Goal: Task Accomplishment & Management: Complete application form

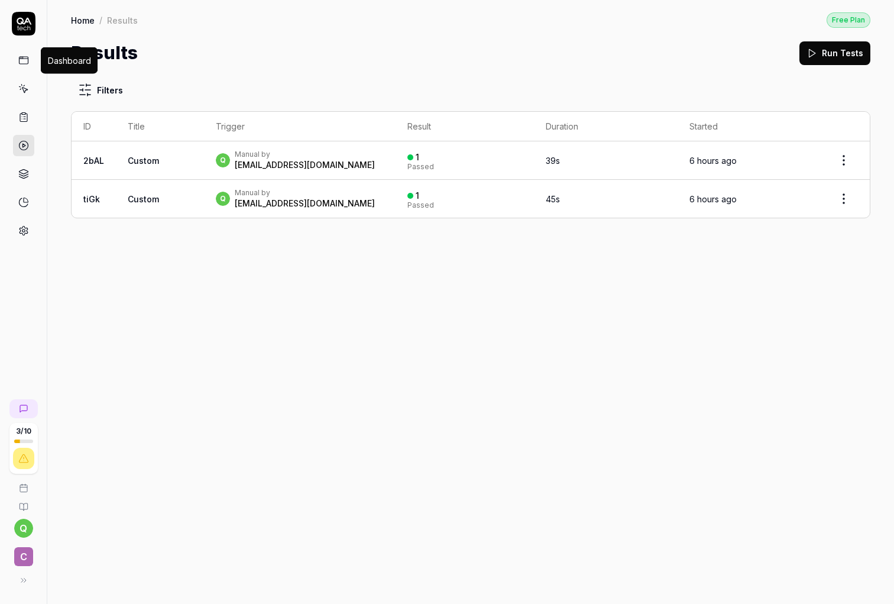
click at [23, 62] on icon at bounding box center [23, 60] width 11 height 11
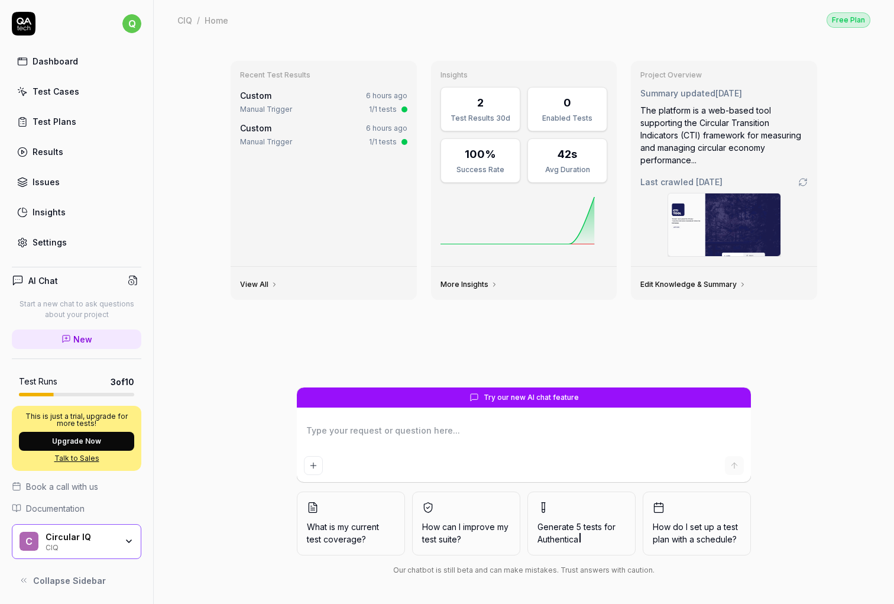
type textarea "*"
click at [24, 92] on icon at bounding box center [22, 91] width 11 height 11
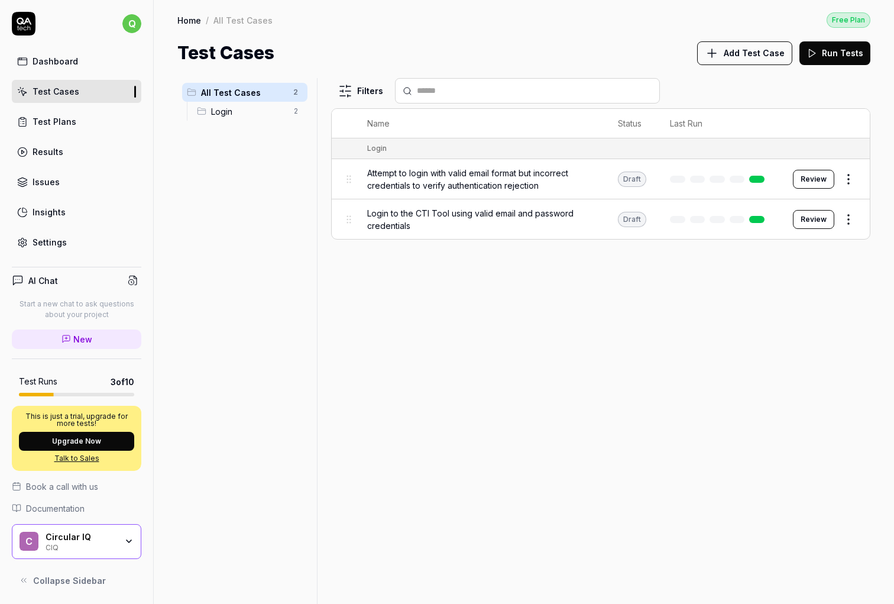
click at [736, 53] on span "Add Test Case" at bounding box center [754, 53] width 61 height 12
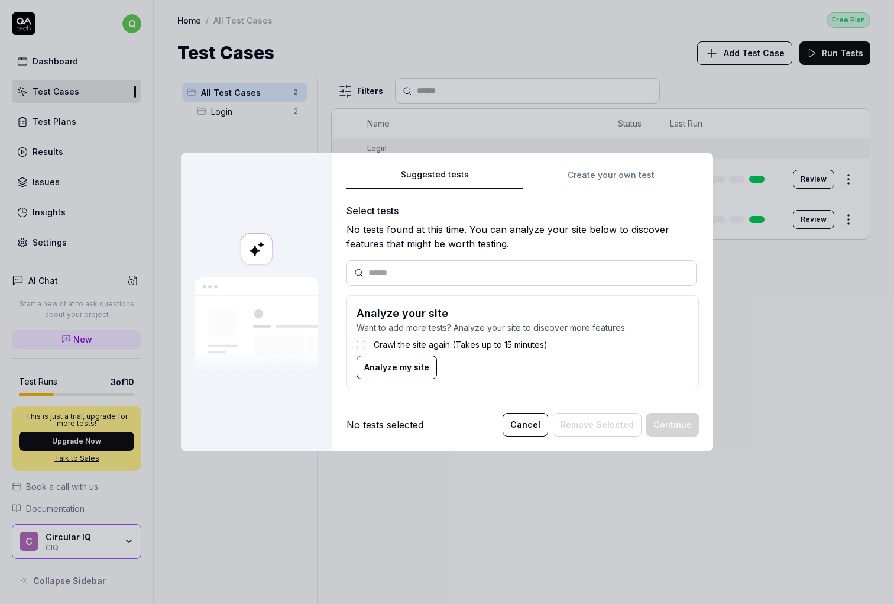
click at [597, 176] on div "Suggested tests Create your own test Select tests No tests found at this time. …" at bounding box center [523, 282] width 353 height 231
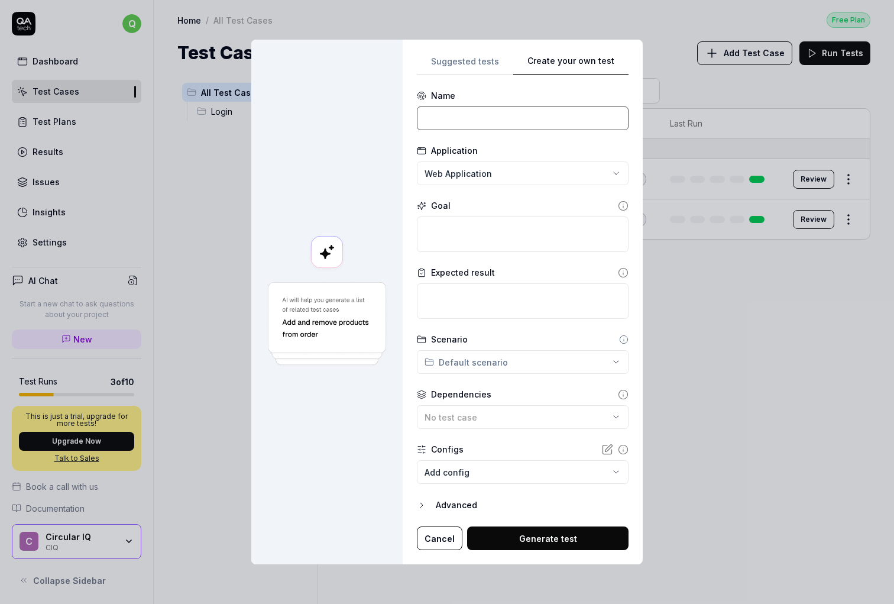
click at [493, 121] on input at bounding box center [523, 118] width 212 height 24
type input "s"
type input "Generate an assessment report"
click at [491, 234] on textarea at bounding box center [523, 233] width 212 height 35
type textarea "*"
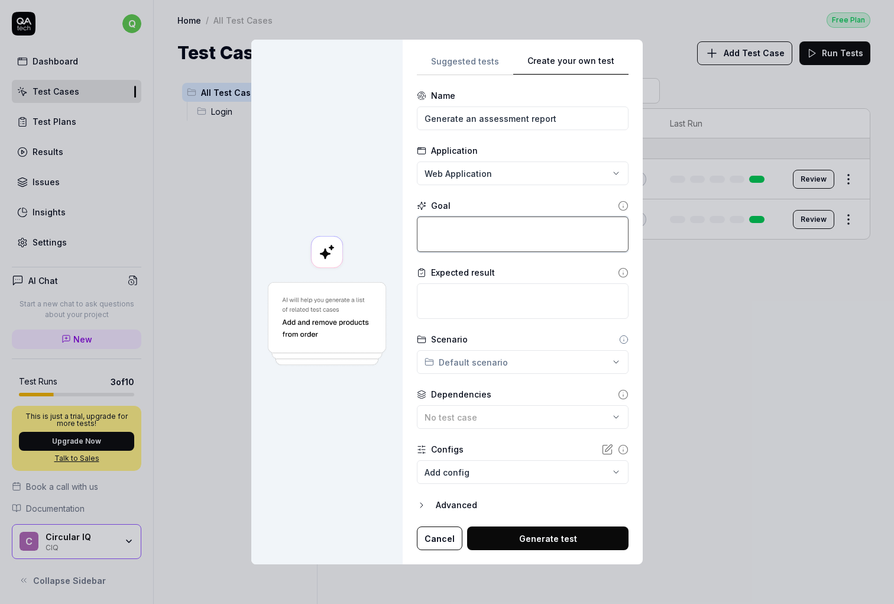
type textarea "L"
type textarea "*"
type textarea "Lo"
type textarea "*"
type textarea "Log"
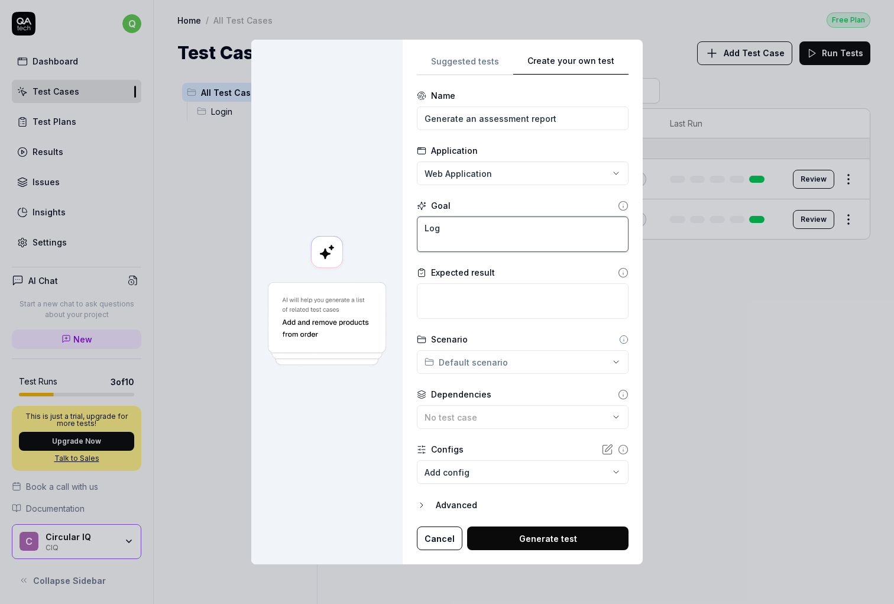
type textarea "*"
type textarea "Logi"
type textarea "*"
type textarea "Login"
type textarea "*"
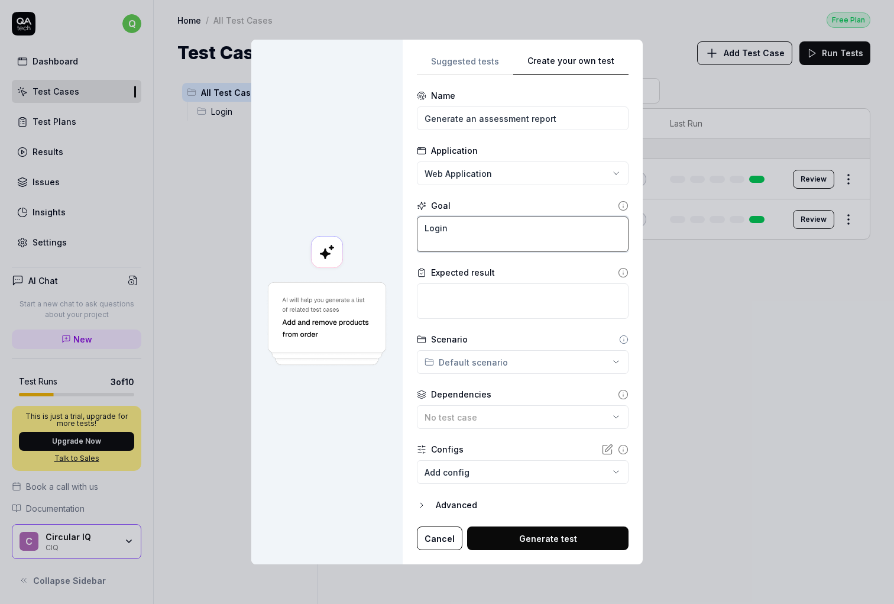
type textarea "Login,"
type textarea "*"
type textarea "Login,"
type textarea "*"
type textarea "Login, s"
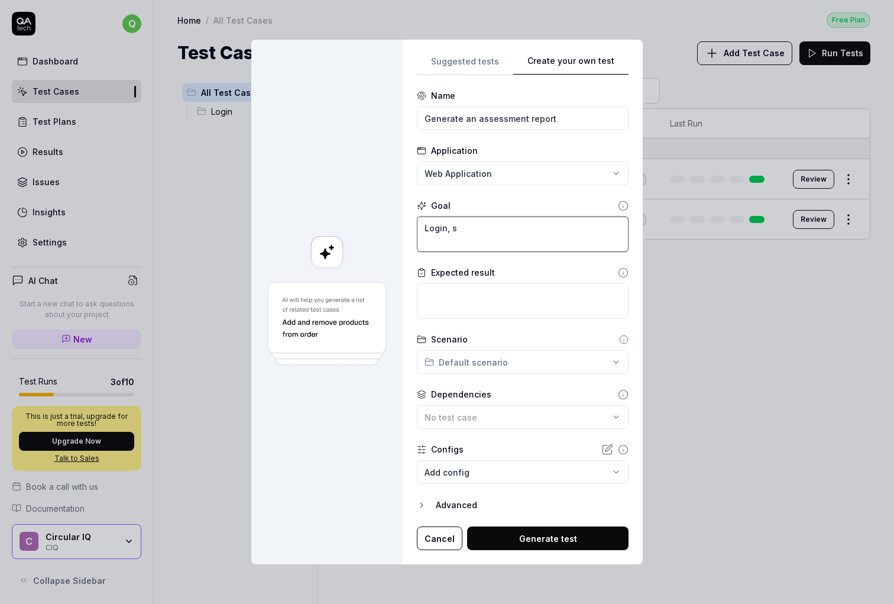
type textarea "*"
type textarea "Login, se"
type textarea "*"
type textarea "Login, sea"
type textarea "*"
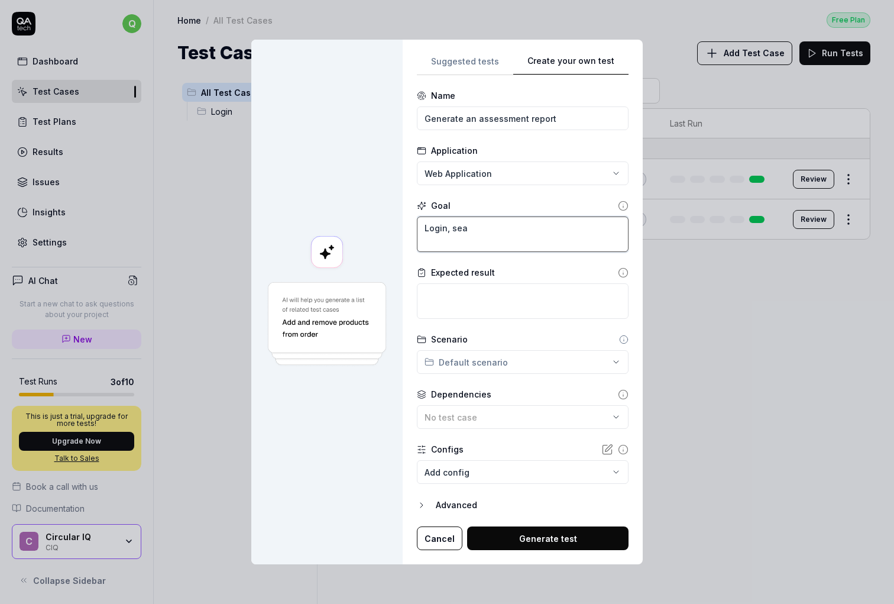
type textarea "Login, sear"
type textarea "*"
type textarea "Login, searc"
type textarea "*"
type textarea "Login, search"
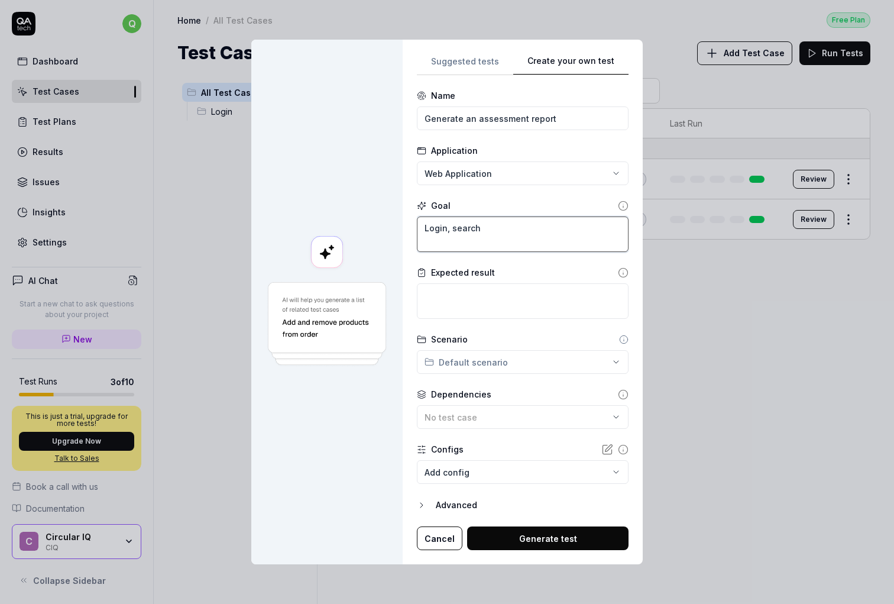
type textarea "*"
type textarea "Login, search"
type textarea "*"
type textarea "Login, search a"
type textarea "*"
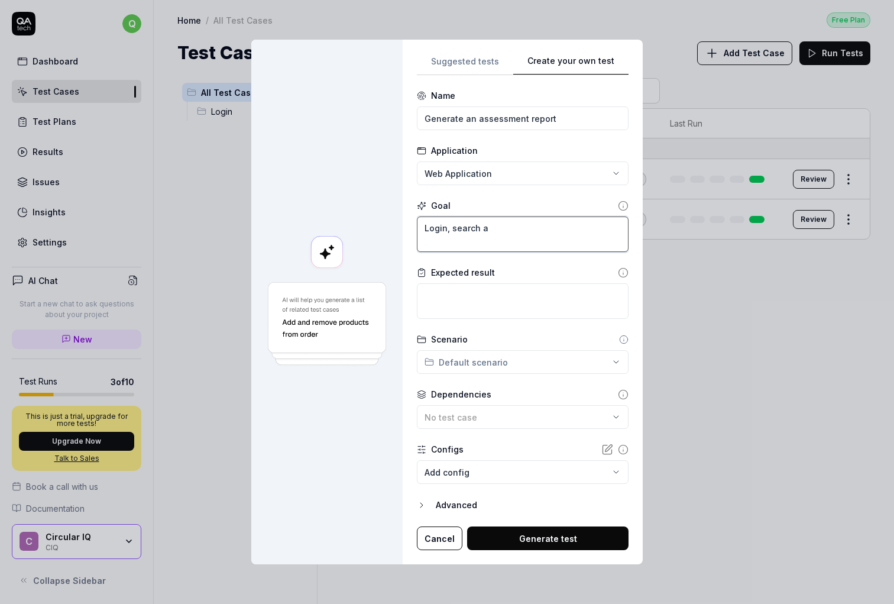
type textarea "Login, search as"
type textarea "*"
type textarea "Login, search ass"
type textarea "*"
type textarea "Login, search asse"
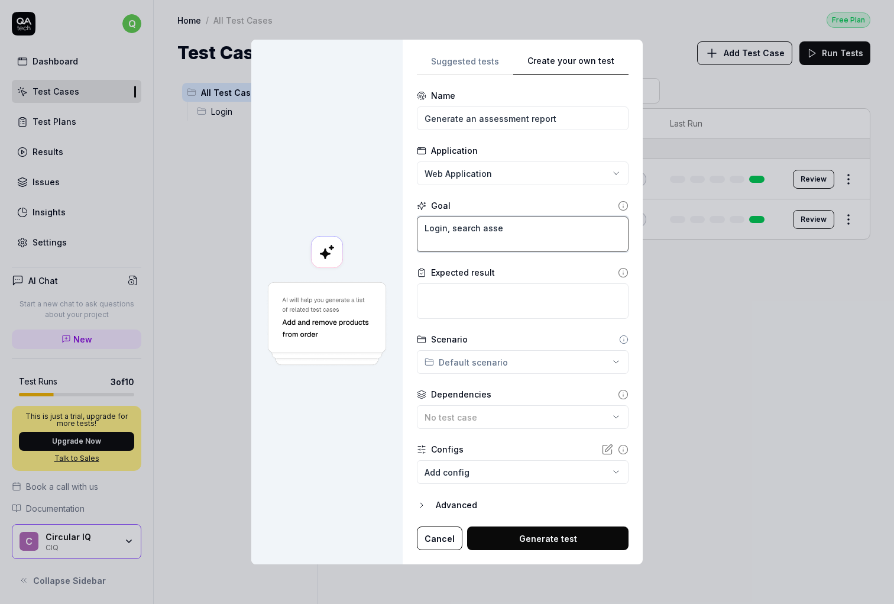
type textarea "*"
type textarea "Login, search asses"
type textarea "*"
type textarea "Login, search assess"
type textarea "*"
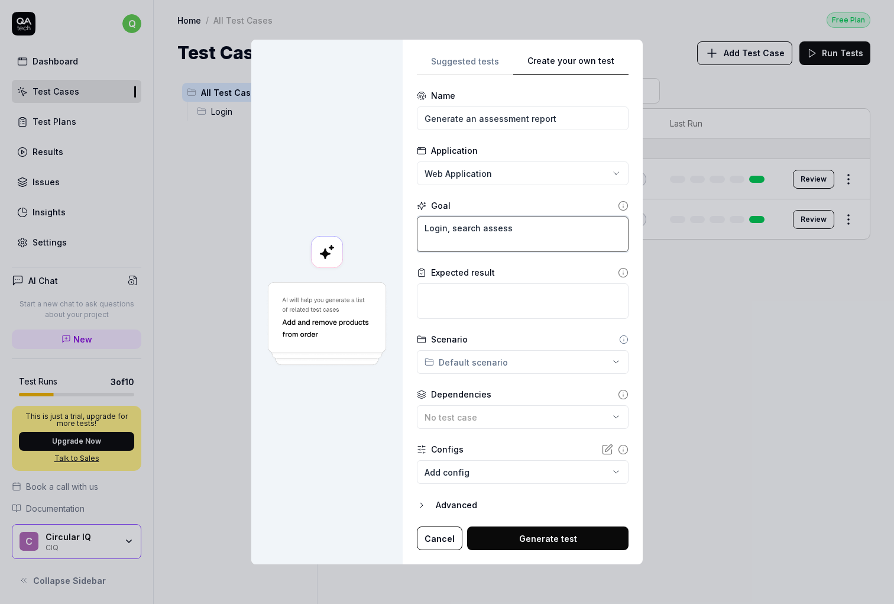
type textarea "Login, search assessm"
type textarea "*"
type textarea "Login, search assessme"
type textarea "*"
type textarea "Login, search assessmen"
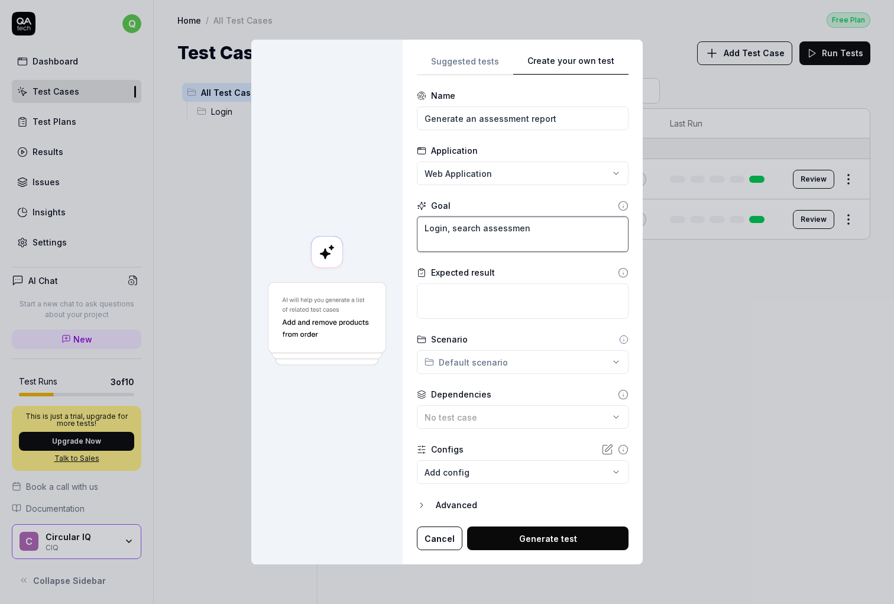
type textarea "*"
type textarea "Login, search assessment"
type textarea "*"
type textarea "Login, search assessments"
type textarea "*"
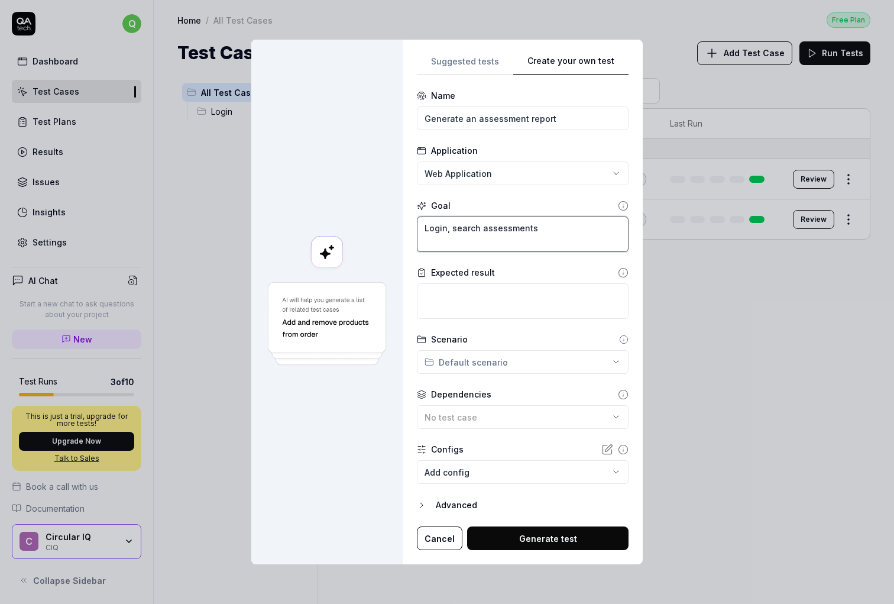
type textarea "Login, search assessments"
type textarea "*"
type textarea "Login, search assessments"
type textarea "*"
type textarea "Login, search assessments,"
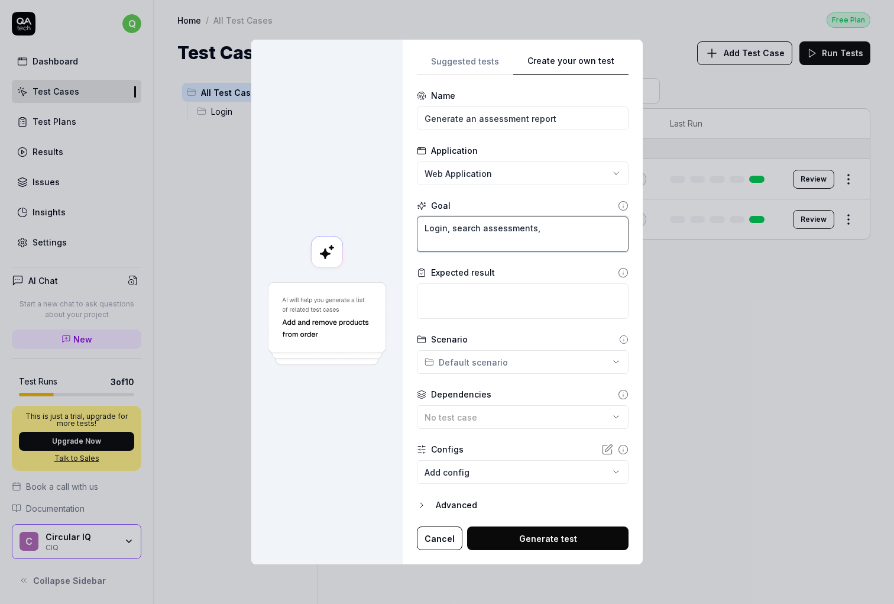
type textarea "*"
type textarea "Login, search assessments,"
type textarea "*"
type textarea "Login, search assessments, s"
type textarea "*"
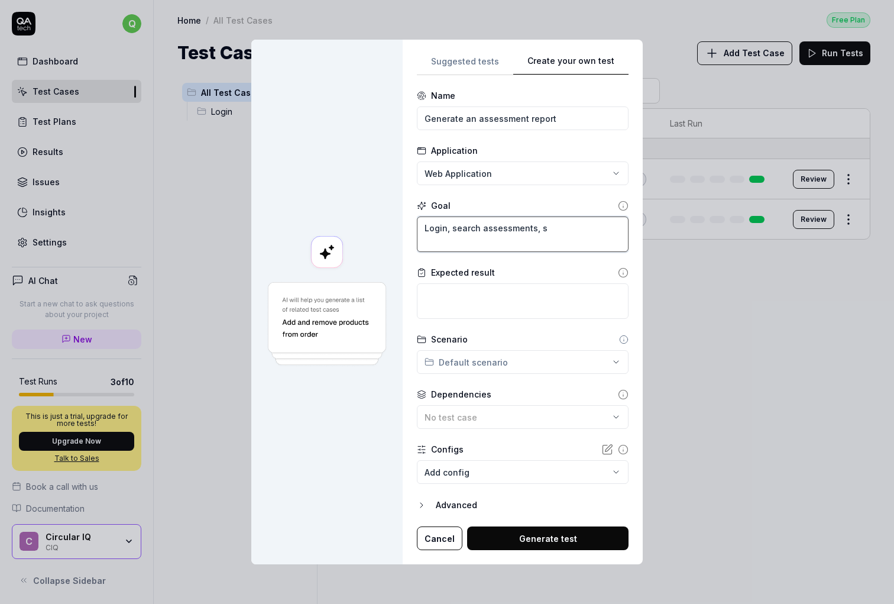
type textarea "Login, search assessments, se"
type textarea "*"
type textarea "Login, search assessments, sel"
type textarea "*"
type textarea "Login, search assessments, sele"
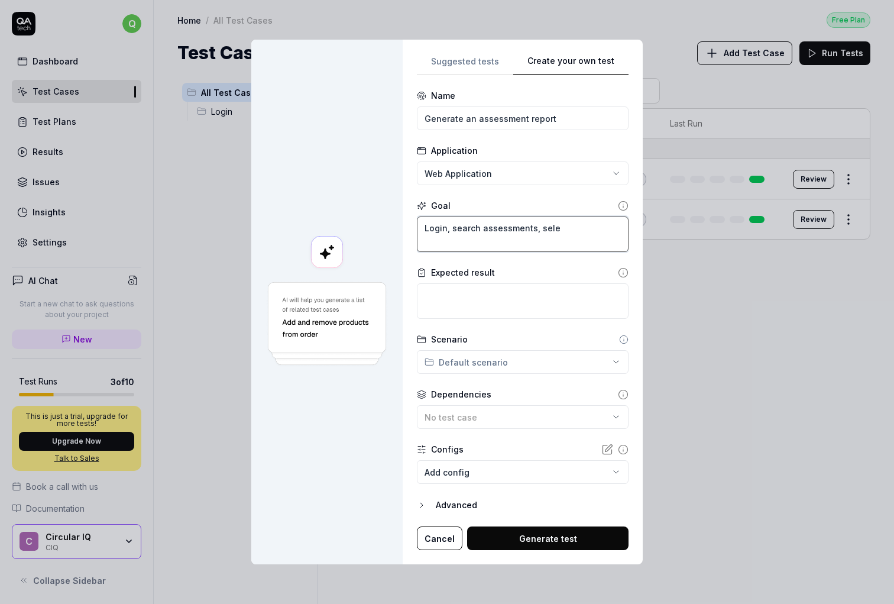
type textarea "*"
type textarea "Login, search assessments, selec"
type textarea "*"
type textarea "Login, search assessments, select"
type textarea "*"
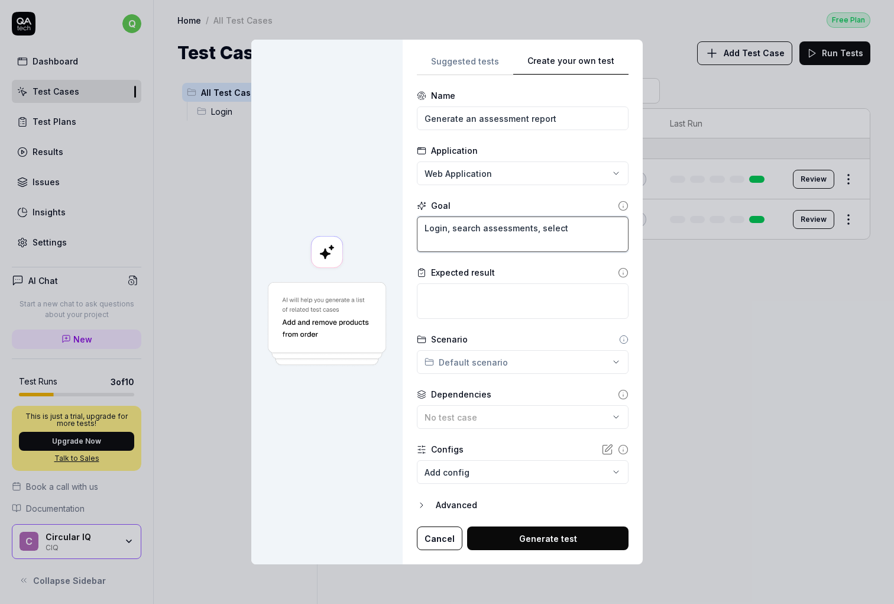
type textarea "Login, search assessments, select"
type textarea "*"
type textarea "Login, search assessments, select o"
type textarea "*"
type textarea "Login, search assessments, select one"
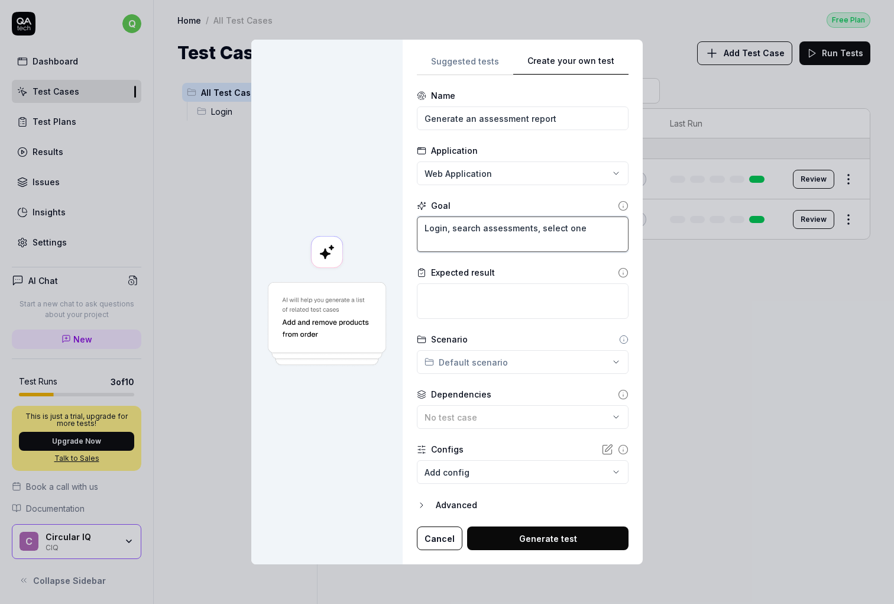
type textarea "*"
type textarea "Login, search assessments, select one,"
type textarea "*"
type textarea "Login, search assessments, select one,"
type textarea "*"
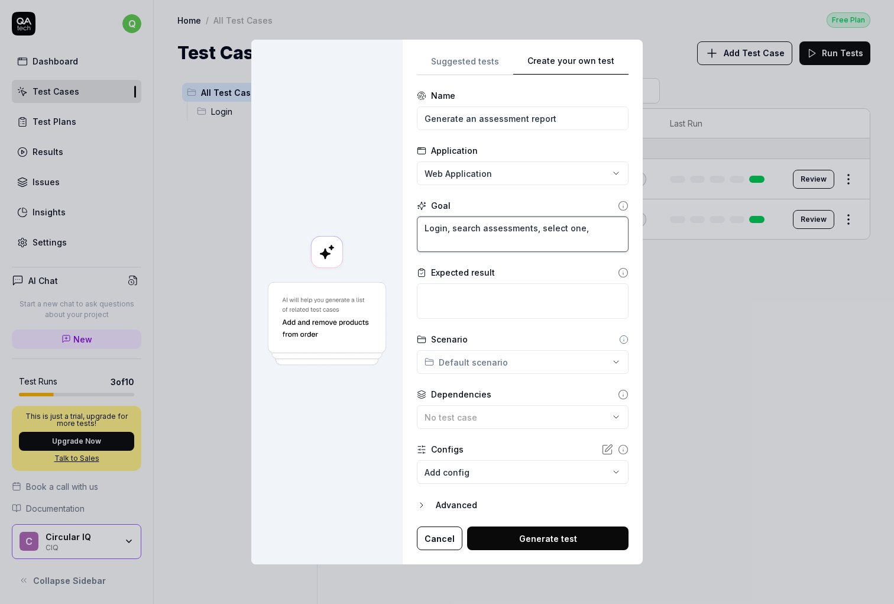
type textarea "Login, search assessments, select one, g"
type textarea "*"
type textarea "Login, search assessments, select one, ge"
type textarea "*"
type textarea "Login, search assessments, select one, gen"
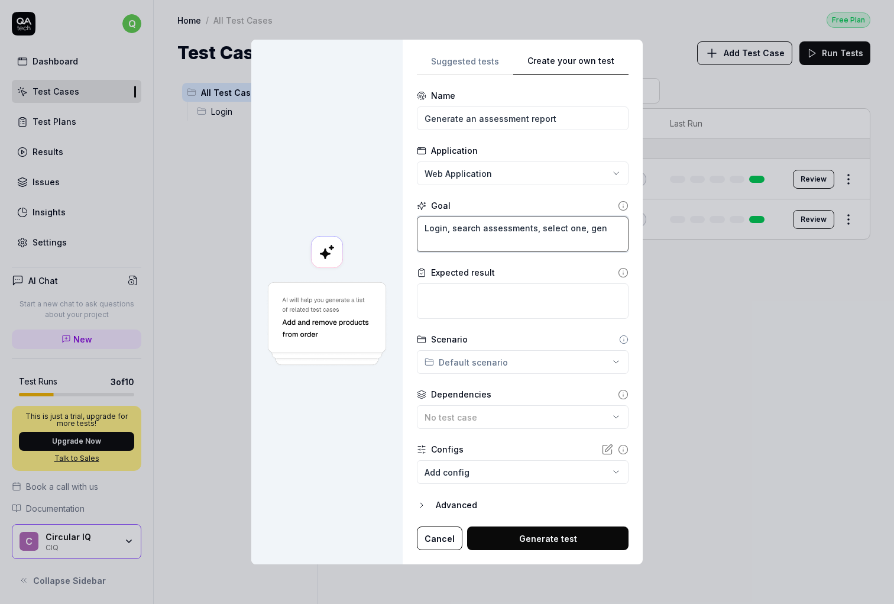
type textarea "*"
type textarea "Login, search assessments, select one, gene"
type textarea "*"
type textarea "Login, search assessments, select one, gener"
type textarea "*"
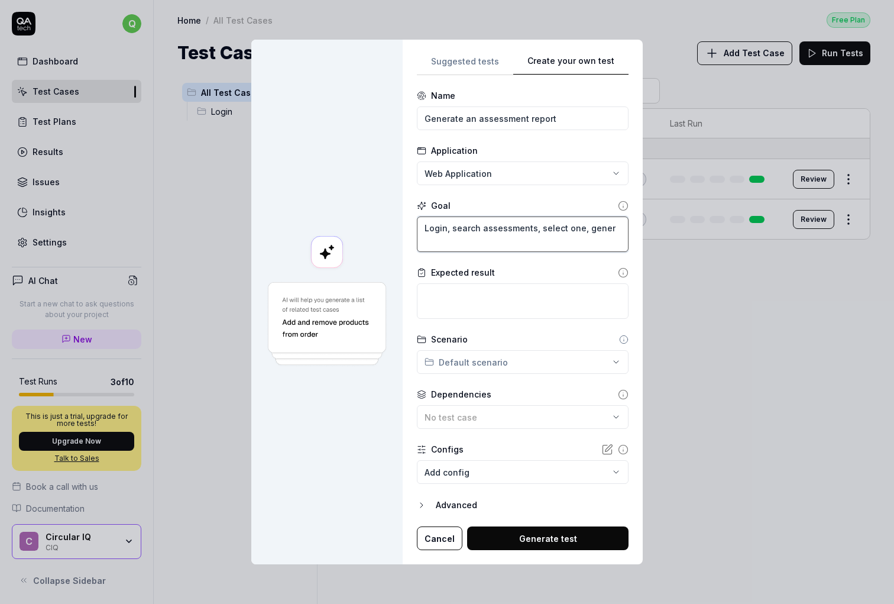
type textarea "Login, search assessments, select one, genera"
type textarea "*"
type textarea "Login, search assessments, select one, generat"
type textarea "*"
type textarea "Login, search assessments, select one, generate"
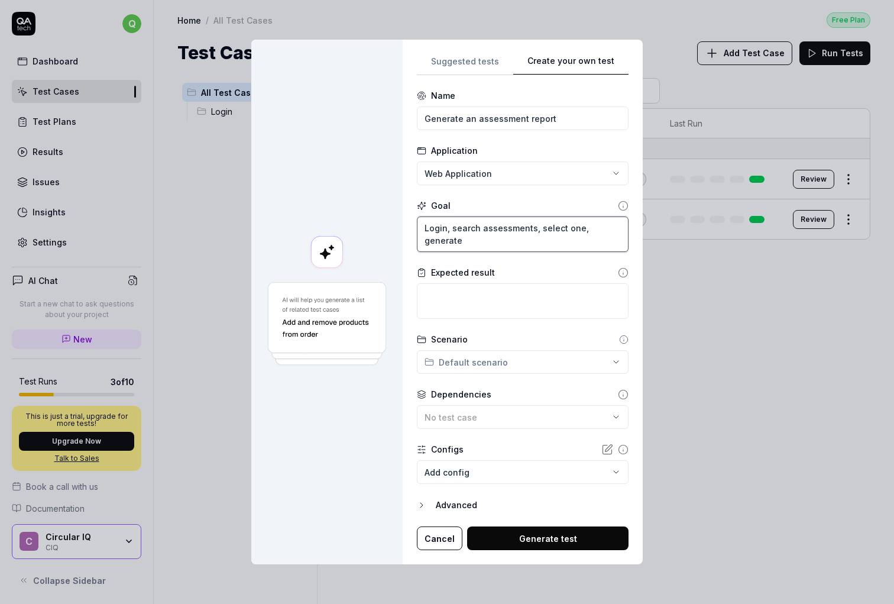
type textarea "*"
type textarea "Login, search assessments, select one, generate"
type textarea "*"
type textarea "Login, search assessments, select one, generate r"
type textarea "*"
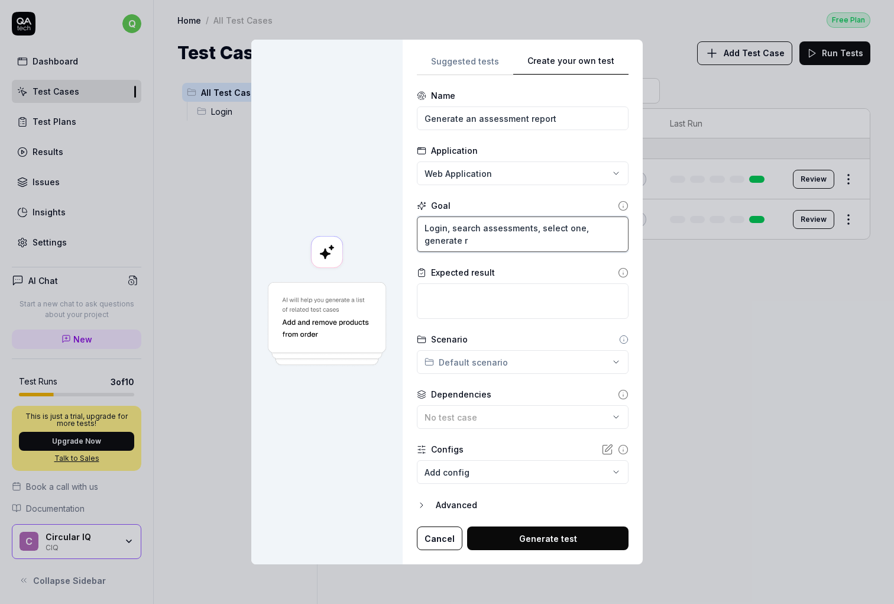
type textarea "Login, search assessments, select one, generate re"
type textarea "*"
type textarea "Login, search assessments, select one, generate rep"
type textarea "*"
type textarea "Login, search assessments, select one, generate repor"
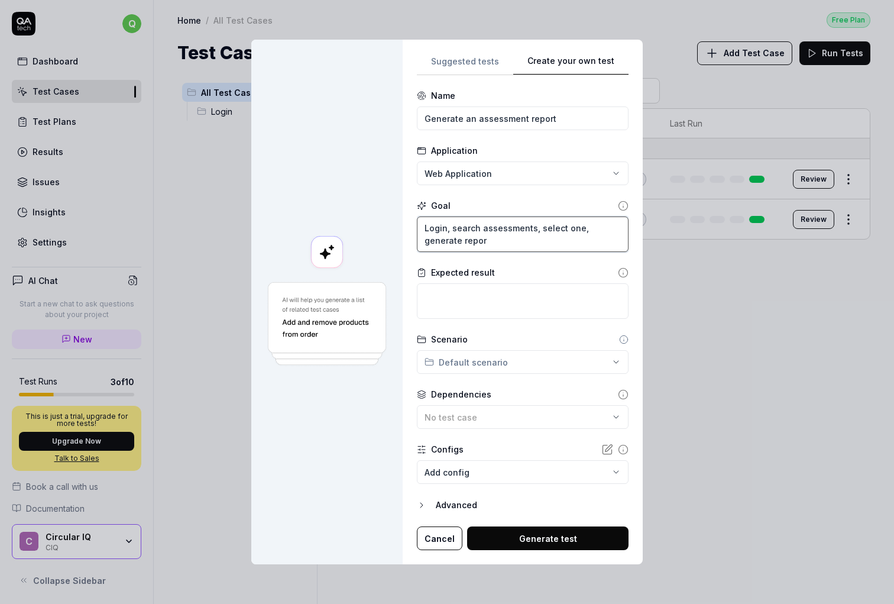
type textarea "*"
type textarea "Login, search assessments, select one, generate report"
click at [502, 299] on textarea at bounding box center [523, 300] width 212 height 35
type textarea "*"
type textarea "A"
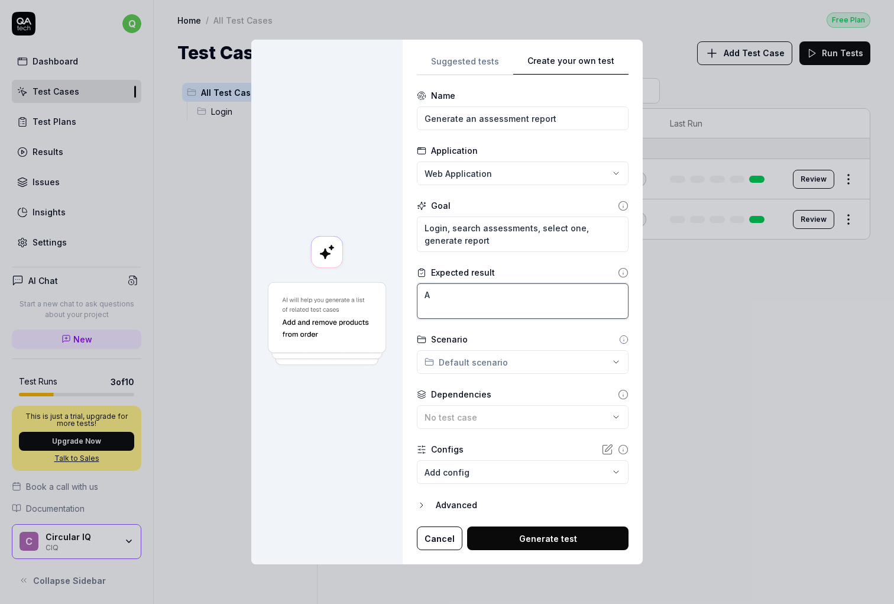
type textarea "*"
type textarea "A"
type textarea "*"
type textarea "A C"
type textarea "*"
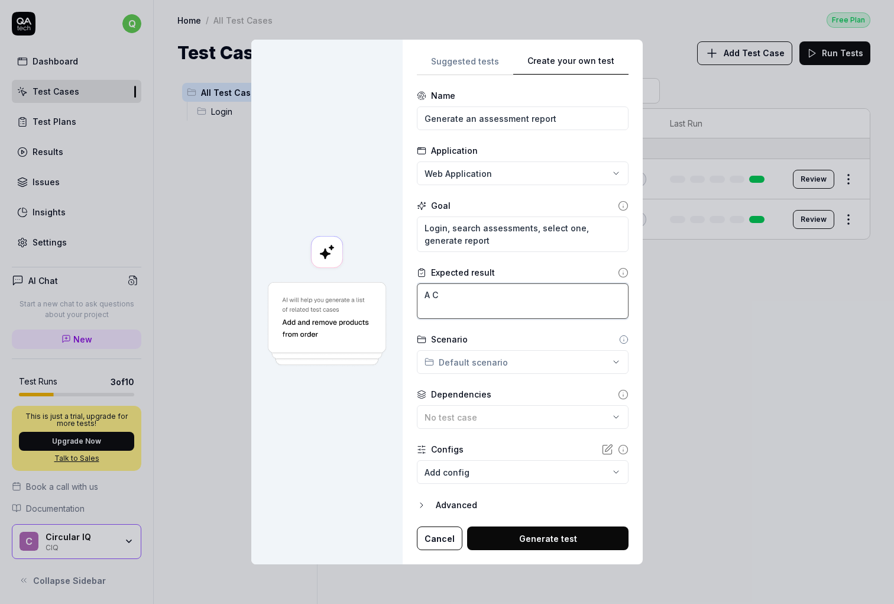
type textarea "A CT"
type textarea "*"
type textarea "A CTI"
type textarea "*"
type textarea "A CTI"
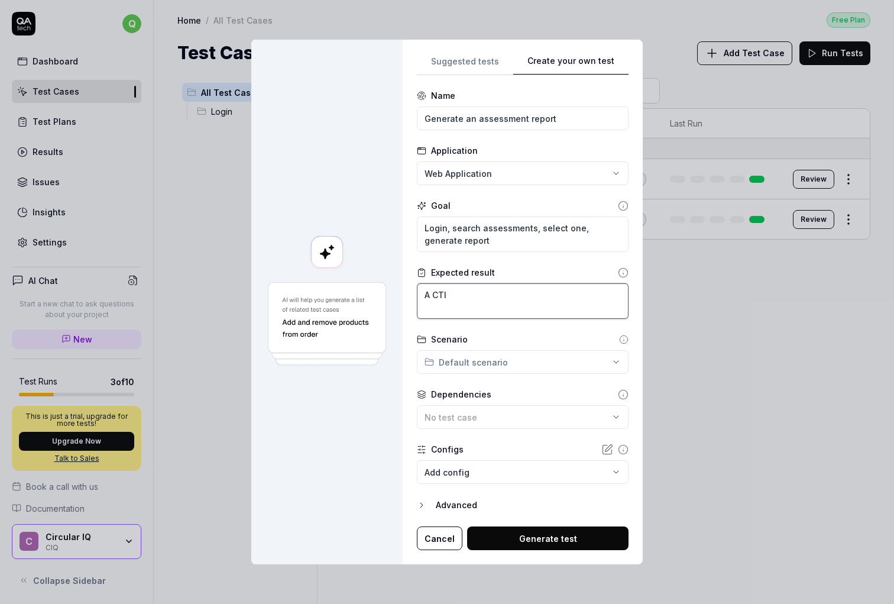
type textarea "*"
type textarea "A CTI r"
type textarea "*"
type textarea "A CTI re"
type textarea "*"
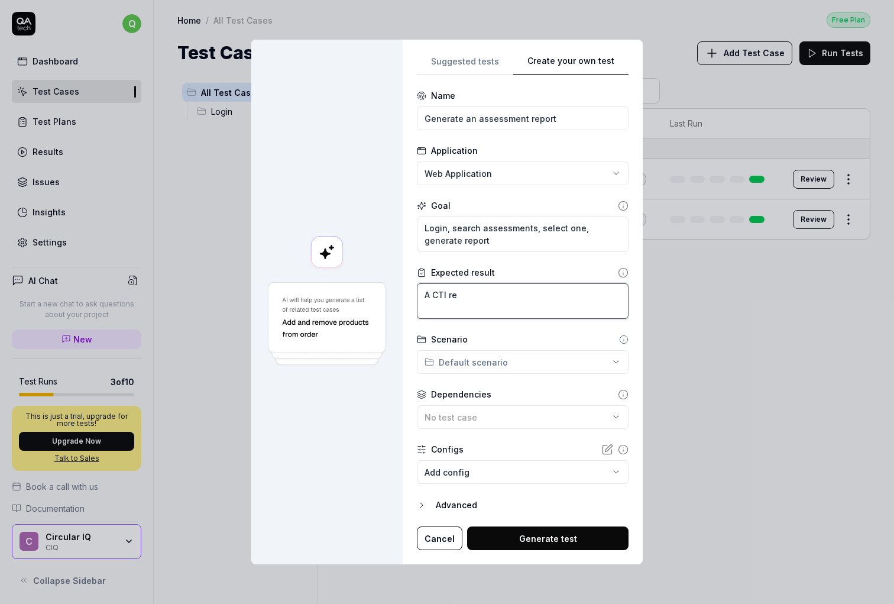
type textarea "A CTI rep"
type textarea "*"
type textarea "A CTI repo"
type textarea "*"
type textarea "A CTI repor"
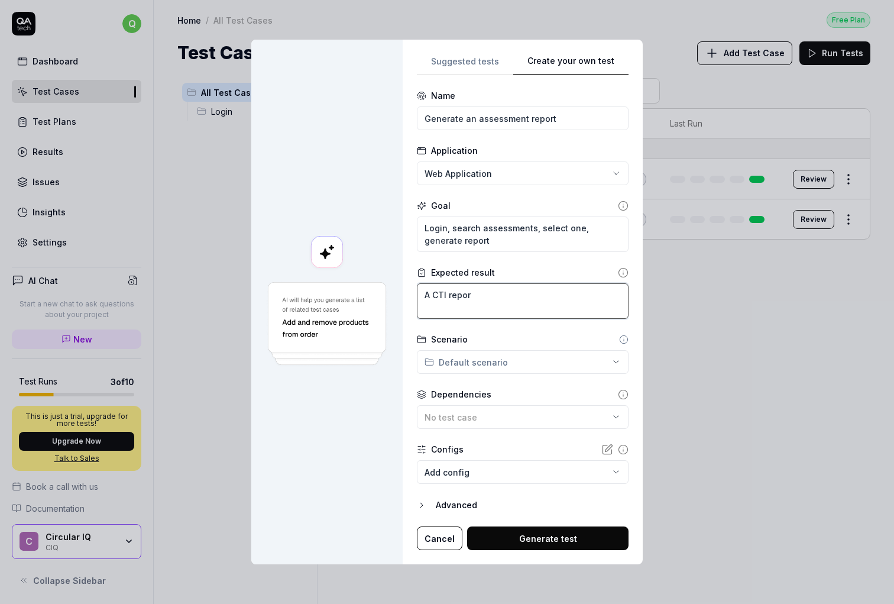
type textarea "*"
type textarea "A CTI report"
type textarea "*"
type textarea "A CTI report"
type textarea "*"
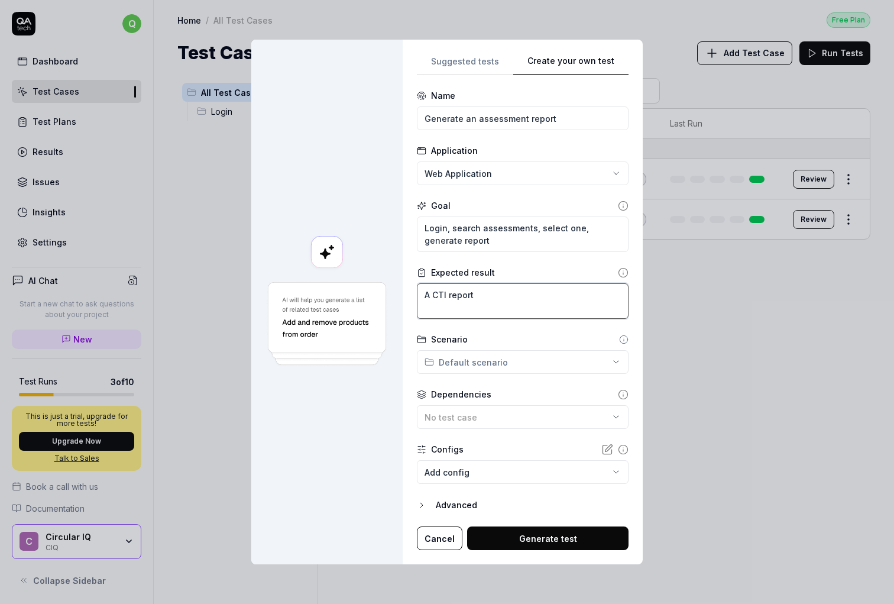
type textarea "A CTI report s"
type textarea "*"
type textarea "A CTI report su"
type textarea "*"
type textarea "A CTI report suf"
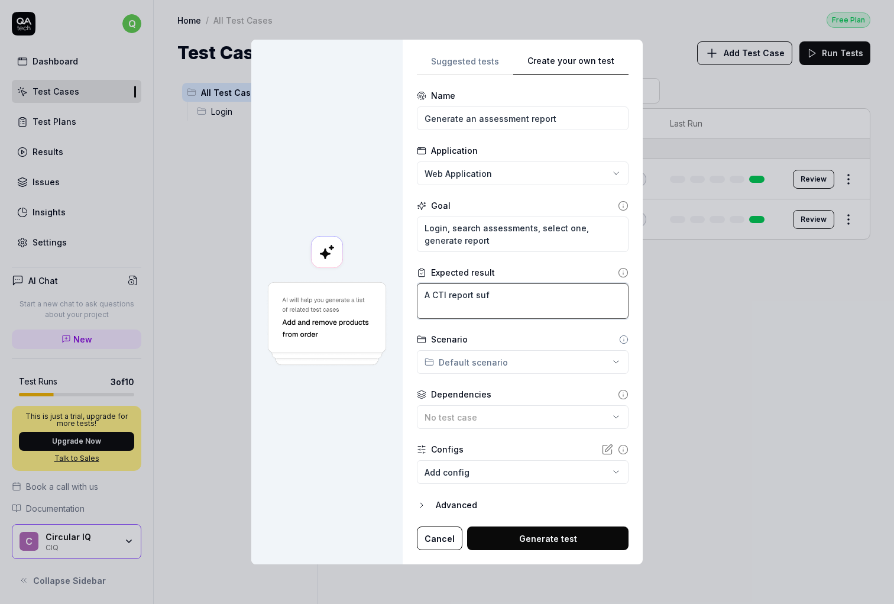
type textarea "*"
type textarea "A CTI report su"
type textarea "*"
type textarea "A CTI report sux"
type textarea "*"
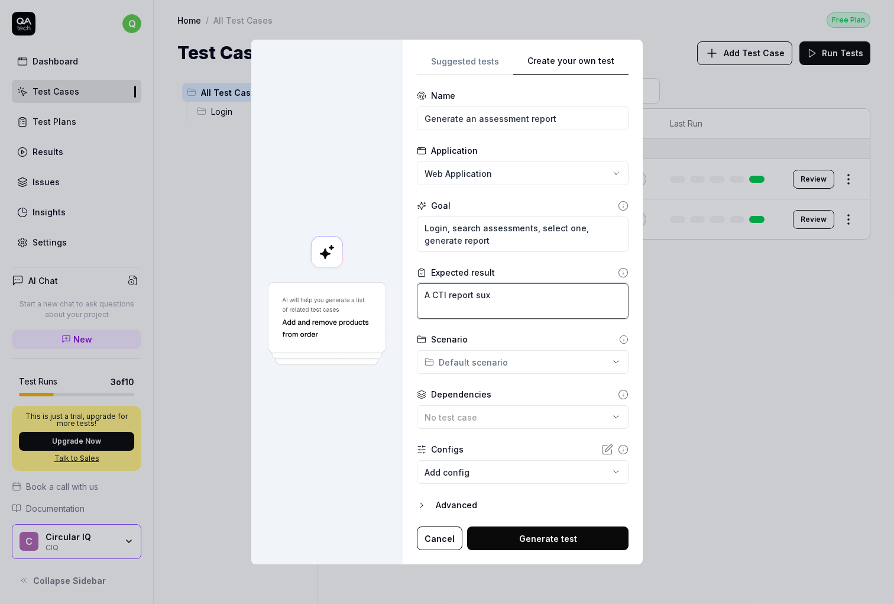
type textarea "A CTI report suxx"
type textarea "*"
type textarea "A CTI report sux"
type textarea "*"
type textarea "A CTI report su"
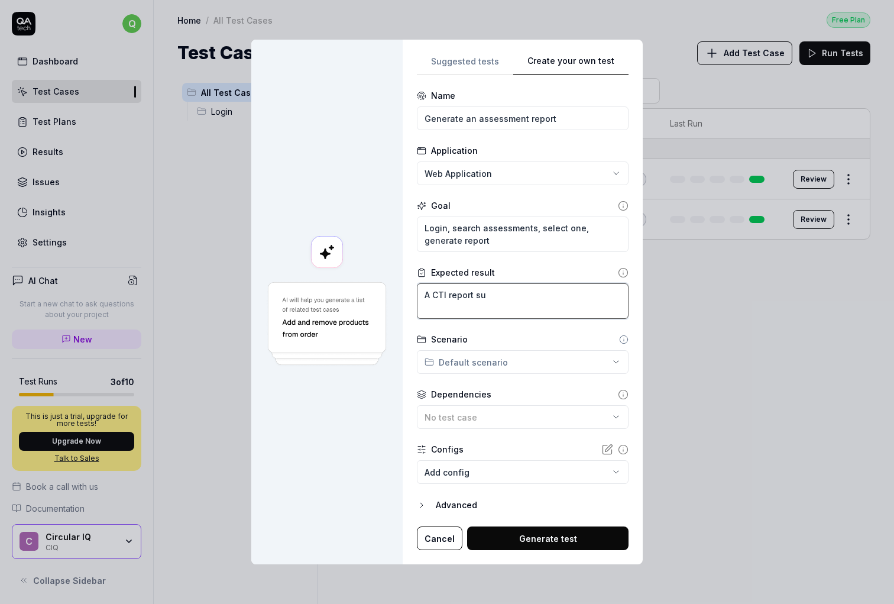
type textarea "*"
type textarea "A CTI report suc"
type textarea "*"
type textarea "A CTI report succ"
type textarea "*"
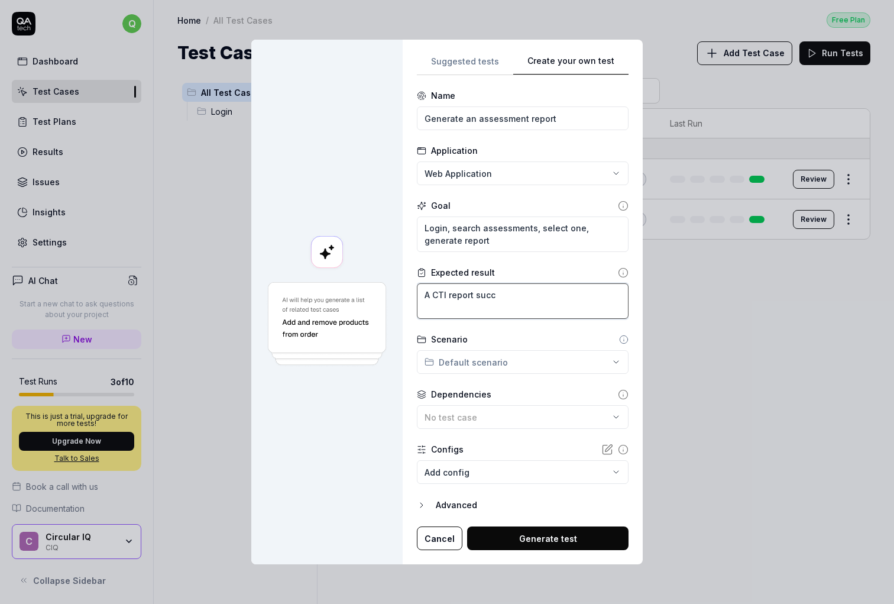
type textarea "A CTI report succe"
type textarea "*"
type textarea "A CTI report succes"
type textarea "*"
type textarea "A CTI report success"
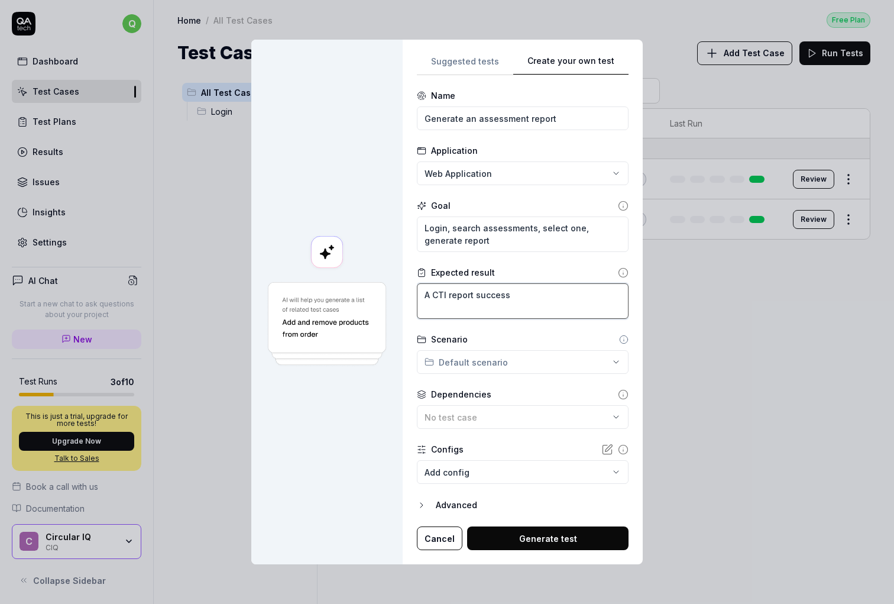
type textarea "*"
type textarea "A CTI report successf"
type textarea "*"
type textarea "A CTI report successfu"
type textarea "*"
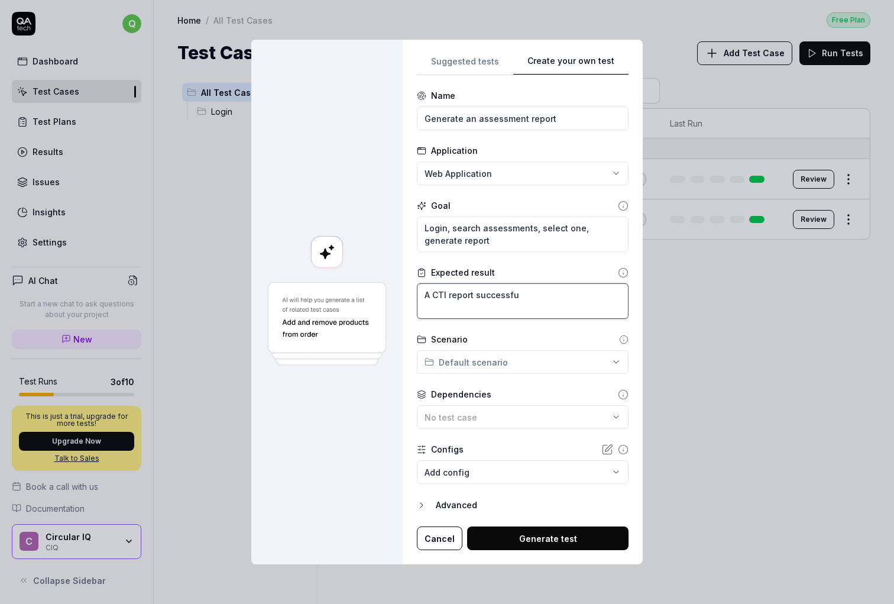
type textarea "A CTI report successful"
type textarea "*"
type textarea "A CTI report successfull"
type textarea "*"
type textarea "A CTI report successfully"
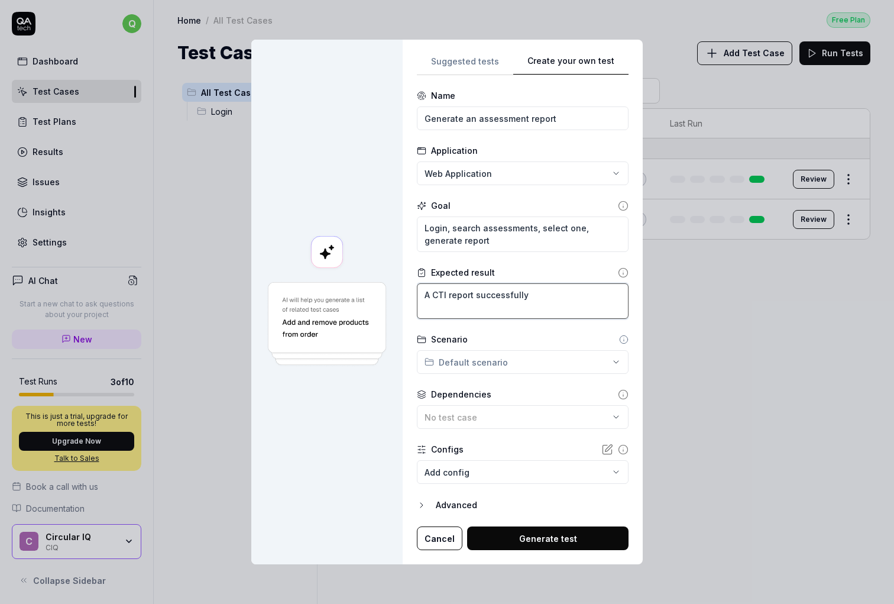
type textarea "*"
type textarea "A CTI report successfully"
type textarea "*"
type textarea "A CTI report successfully g"
type textarea "*"
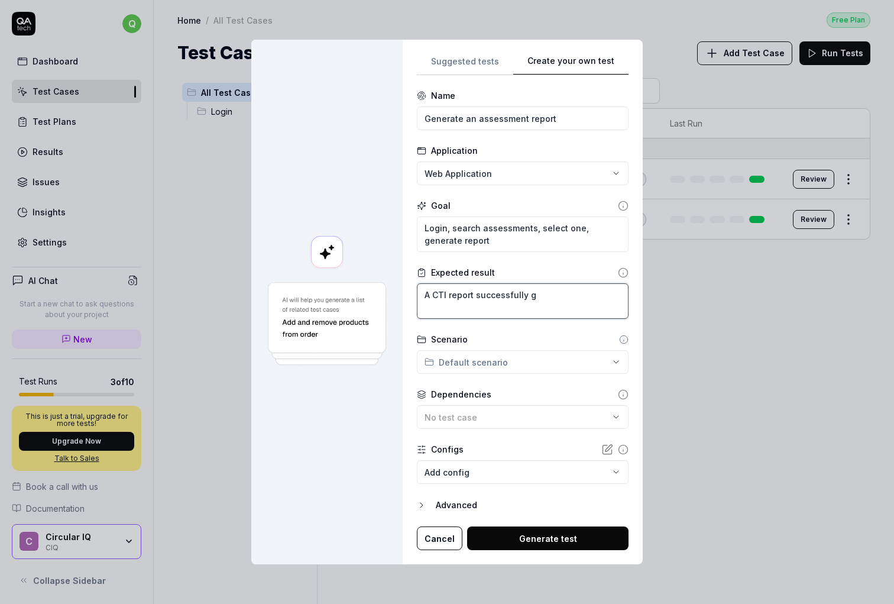
type textarea "A CTI report successfully ge"
type textarea "*"
type textarea "A CTI report successfully gen"
type textarea "*"
type textarea "A CTI report successfully gene"
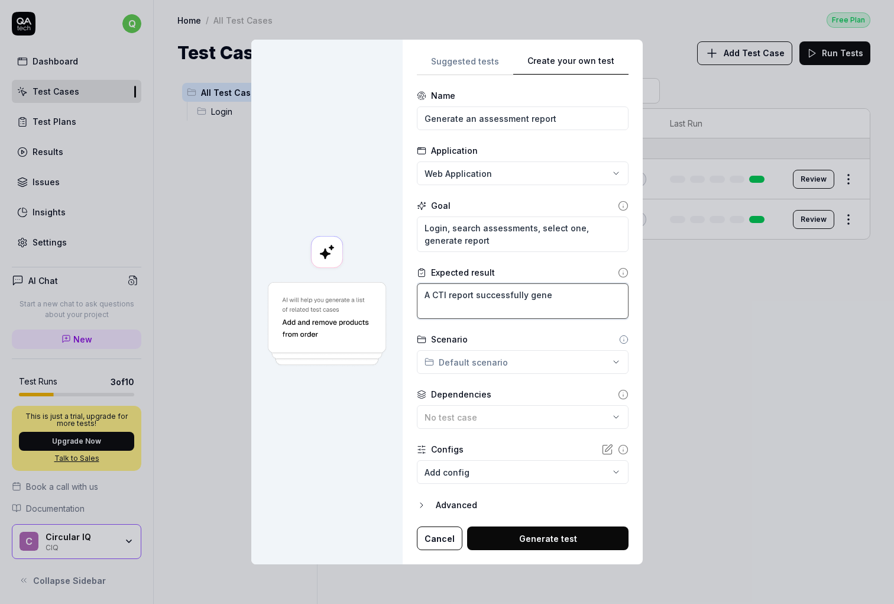
type textarea "*"
type textarea "A CTI report successfully gener"
type textarea "*"
type textarea "A CTI report successfully genera"
type textarea "*"
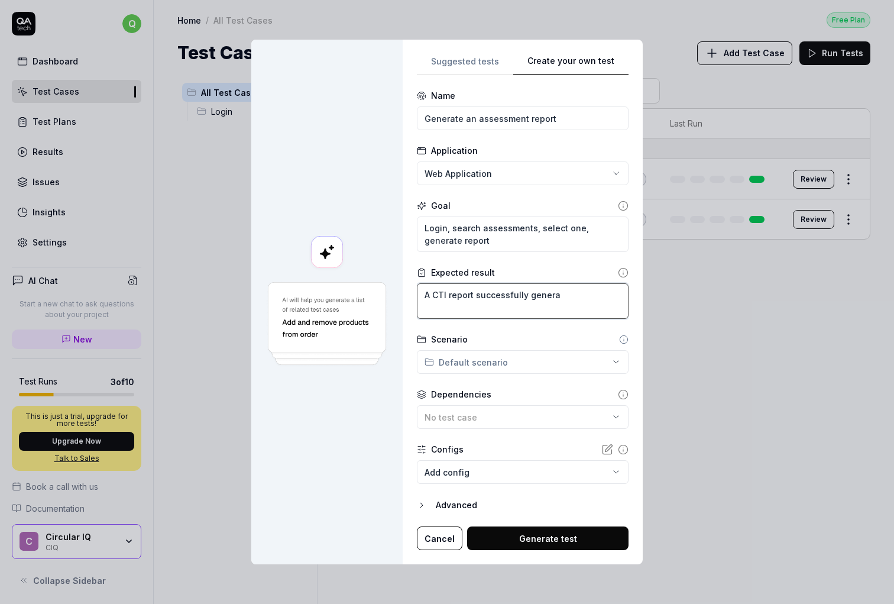
type textarea "A CTI report successfully generat"
type textarea "*"
type textarea "A CTI report successfully generate"
type textarea "*"
type textarea "A CTI report successfully generated"
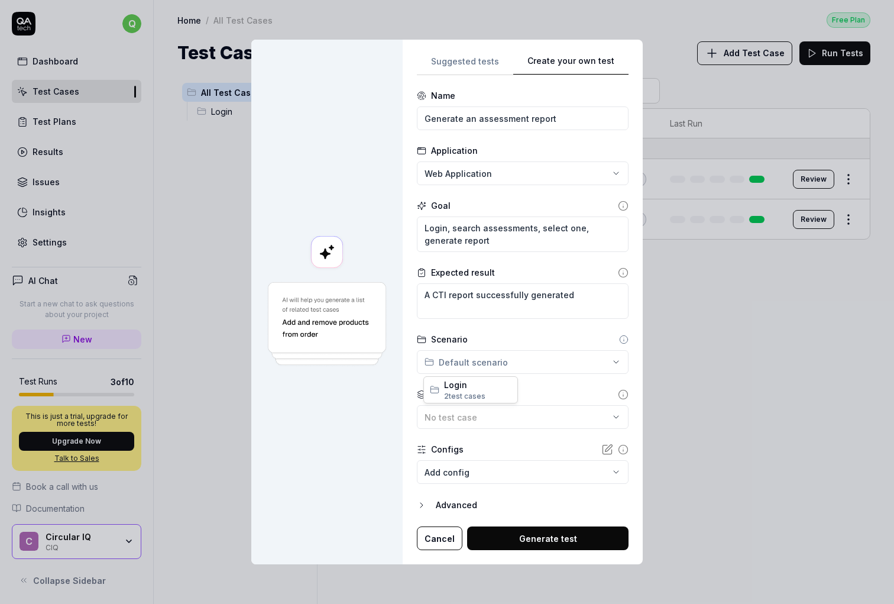
click at [486, 357] on div "**********" at bounding box center [447, 302] width 894 height 604
click at [615, 332] on div "**********" at bounding box center [447, 302] width 894 height 604
click at [621, 341] on icon at bounding box center [623, 339] width 9 height 9
click at [619, 338] on icon at bounding box center [623, 339] width 9 height 9
click at [623, 340] on circle at bounding box center [624, 339] width 8 height 8
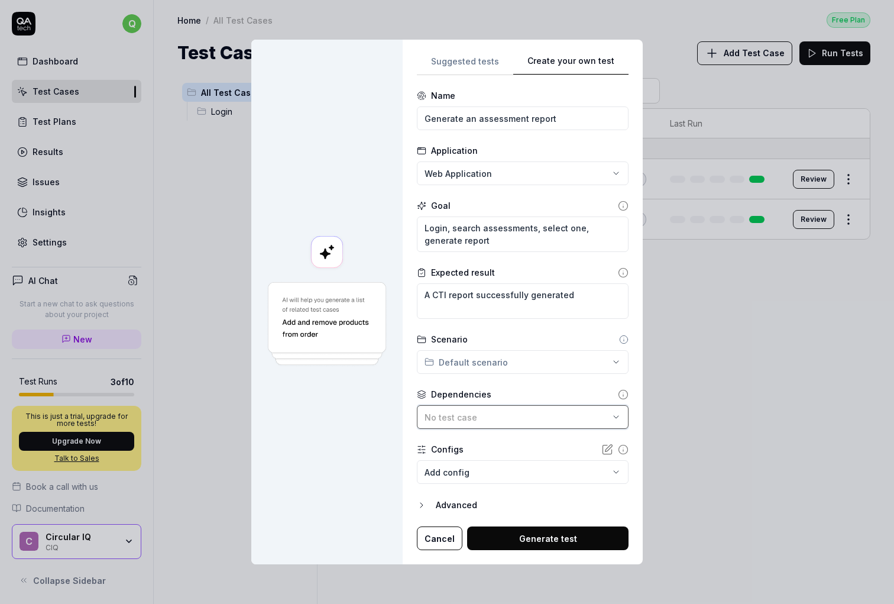
click at [612, 419] on icon "button" at bounding box center [616, 416] width 9 height 9
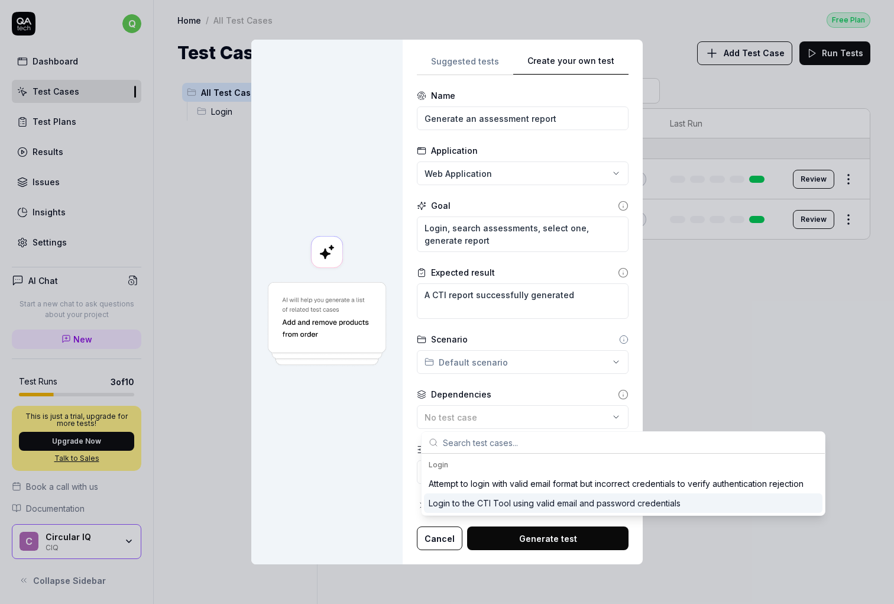
click at [499, 502] on div "Login to the CTI Tool using valid email and password credentials" at bounding box center [555, 503] width 252 height 12
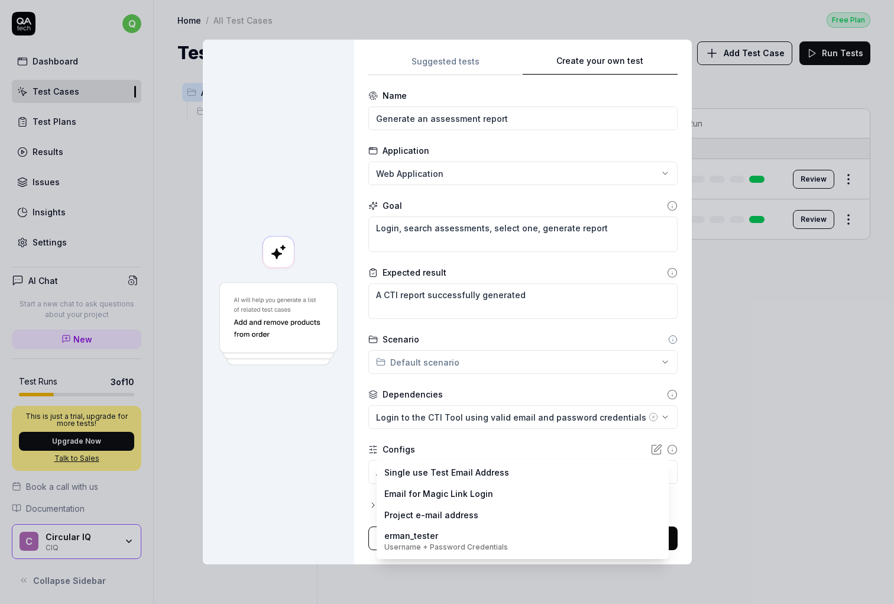
click at [442, 473] on body "q Dashboard Test Cases Test Plans Results Issues Insights Settings AI Chat Star…" at bounding box center [447, 302] width 894 height 604
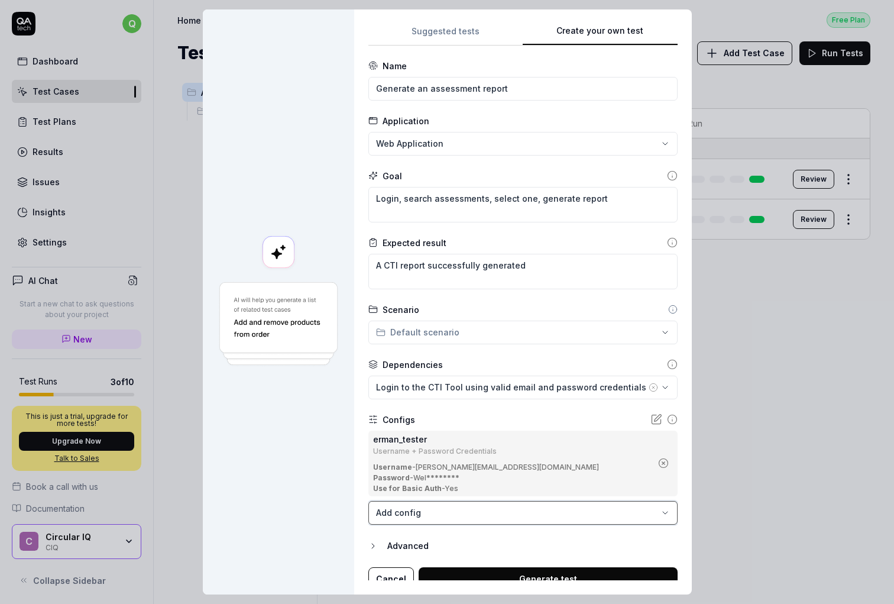
scroll to position [10, 0]
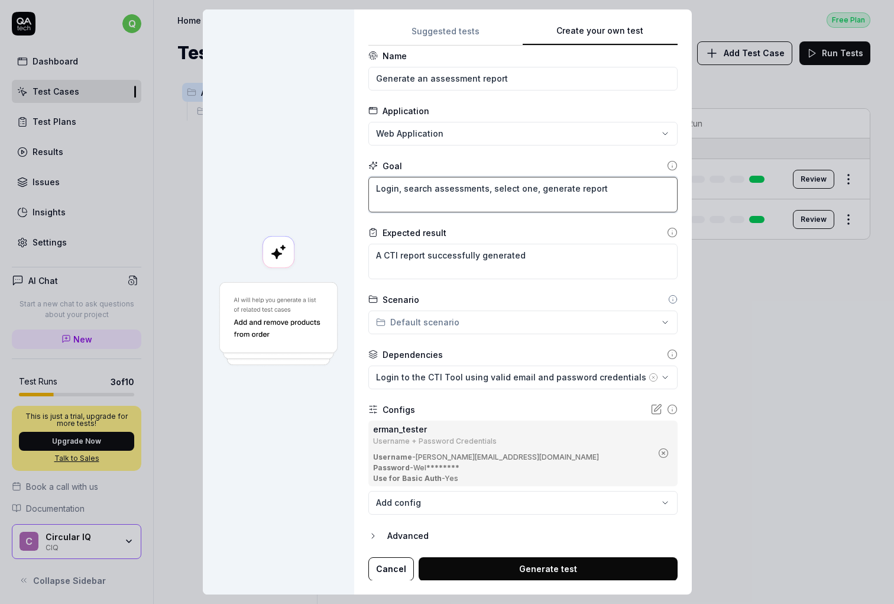
drag, startPoint x: 579, startPoint y: 188, endPoint x: 410, endPoint y: 189, distance: 169.2
click at [410, 189] on textarea "Login, search assessments, select one, generate report" at bounding box center [523, 194] width 309 height 35
type textarea "*"
type textarea "Login, l"
type textarea "*"
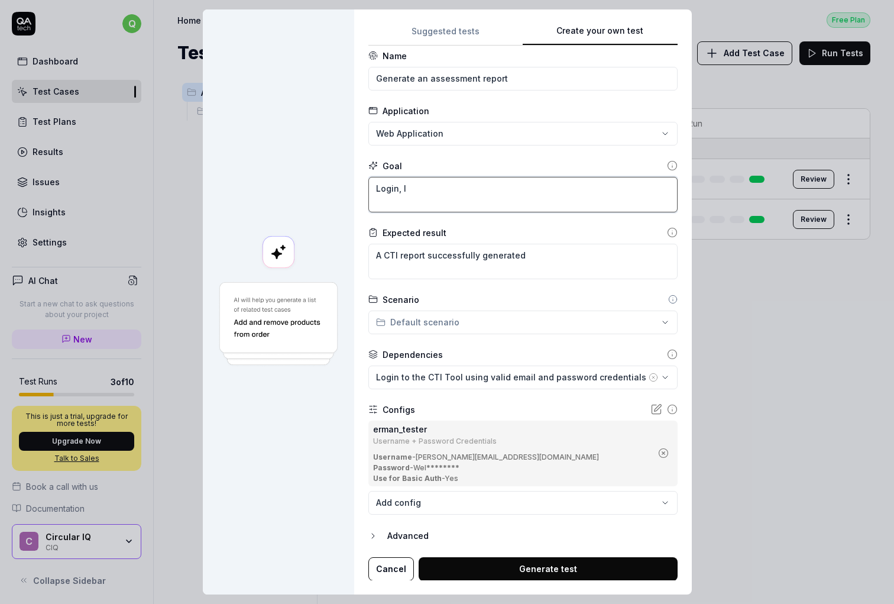
type textarea "Login, la"
type textarea "*"
type textarea "Login, lan"
type textarea "*"
click at [513, 568] on button "Generate test" at bounding box center [548, 569] width 259 height 24
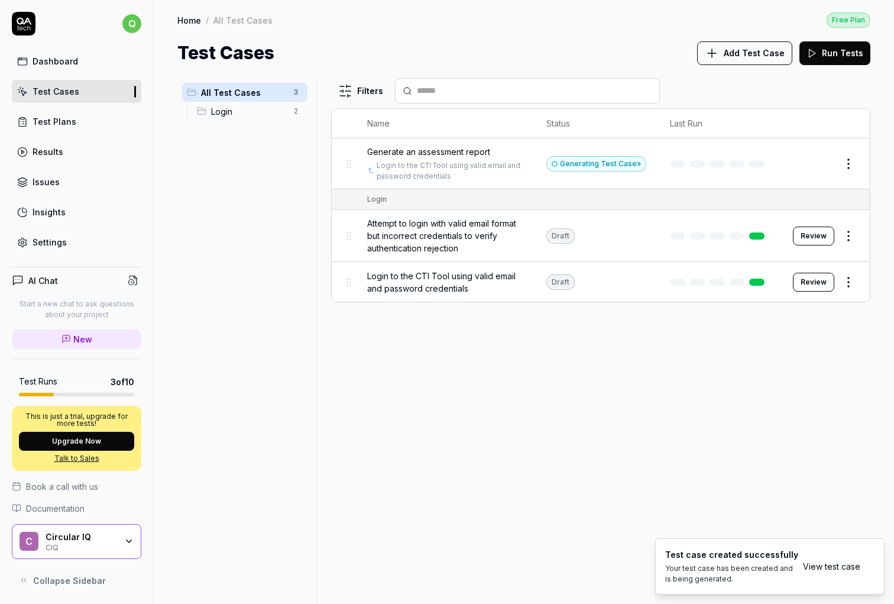
click at [838, 565] on link "View test case" at bounding box center [831, 566] width 57 height 12
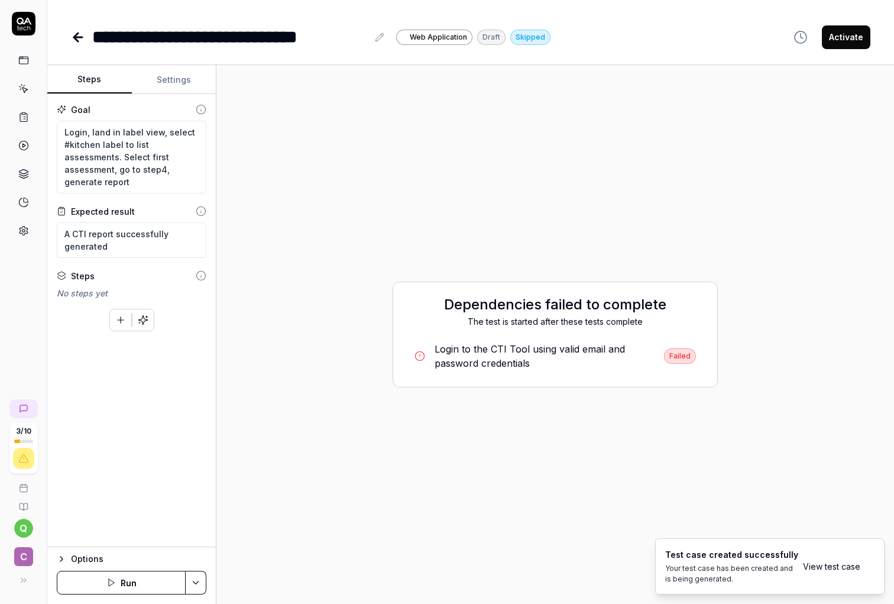
click at [499, 353] on div "Login to the CTI Tool using valid email and password credentials" at bounding box center [545, 356] width 220 height 28
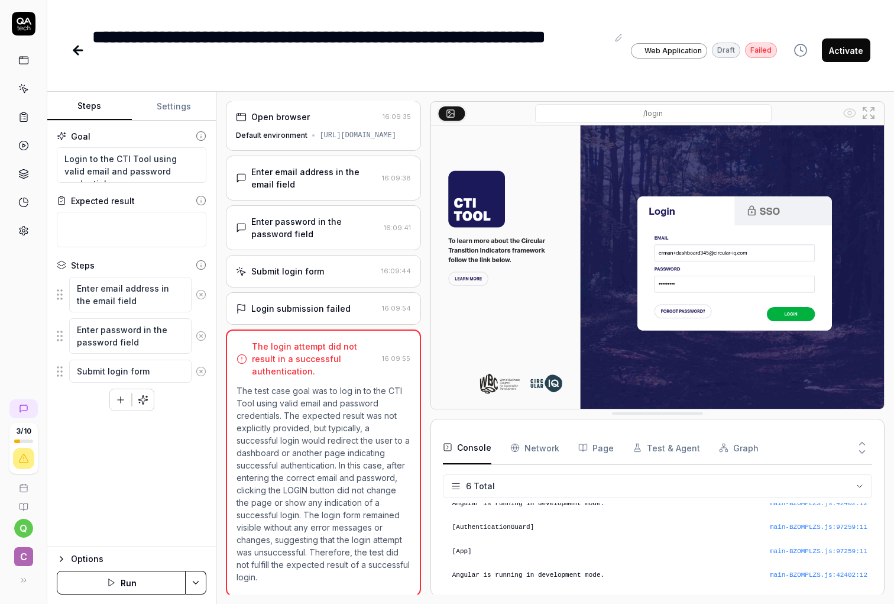
scroll to position [57, 0]
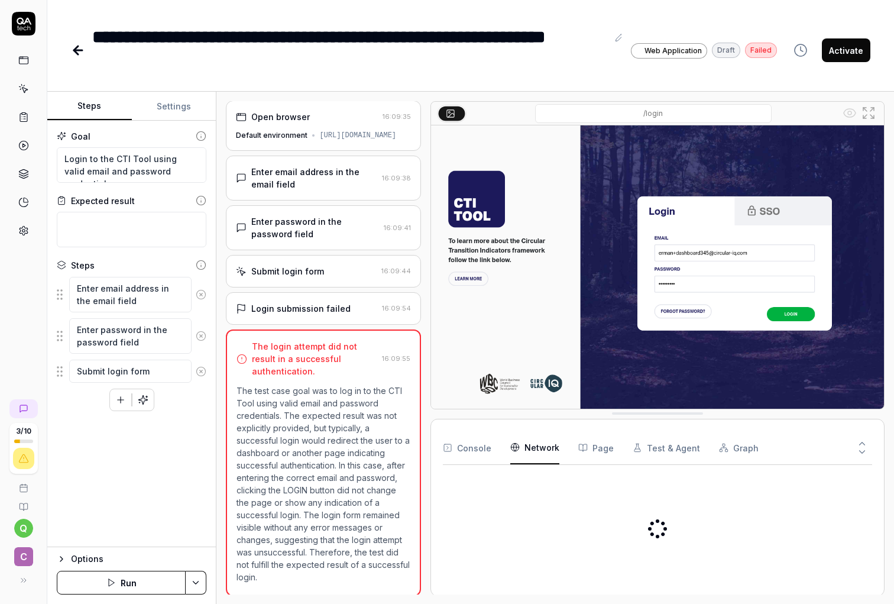
click at [526, 444] on Requests "Network" at bounding box center [534, 447] width 49 height 33
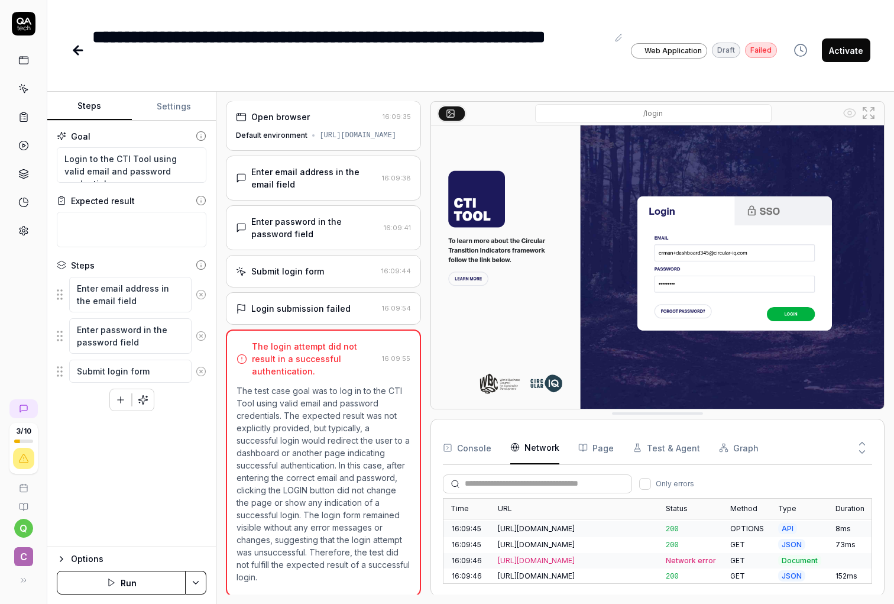
scroll to position [475, 0]
click at [626, 557] on div "[URL][DOMAIN_NAME]" at bounding box center [575, 562] width 154 height 11
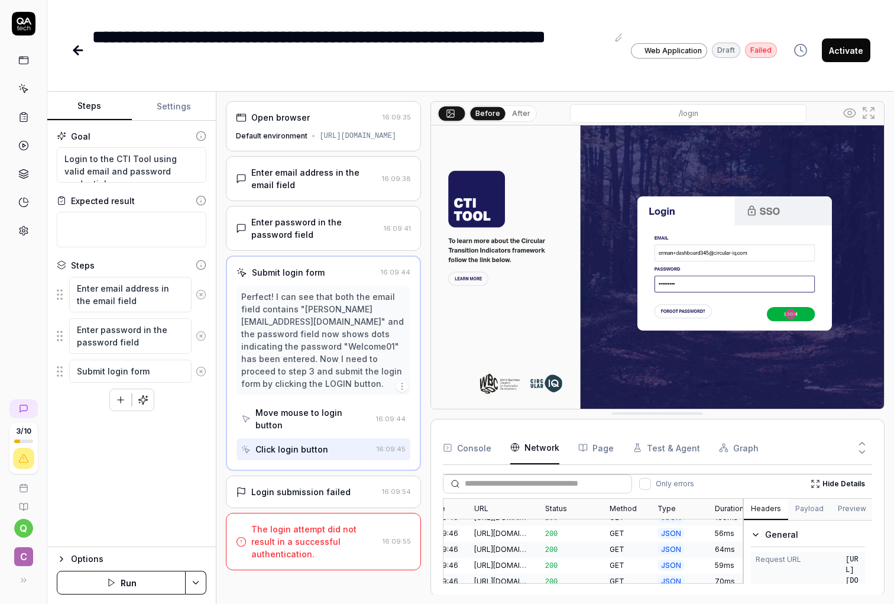
scroll to position [965, 0]
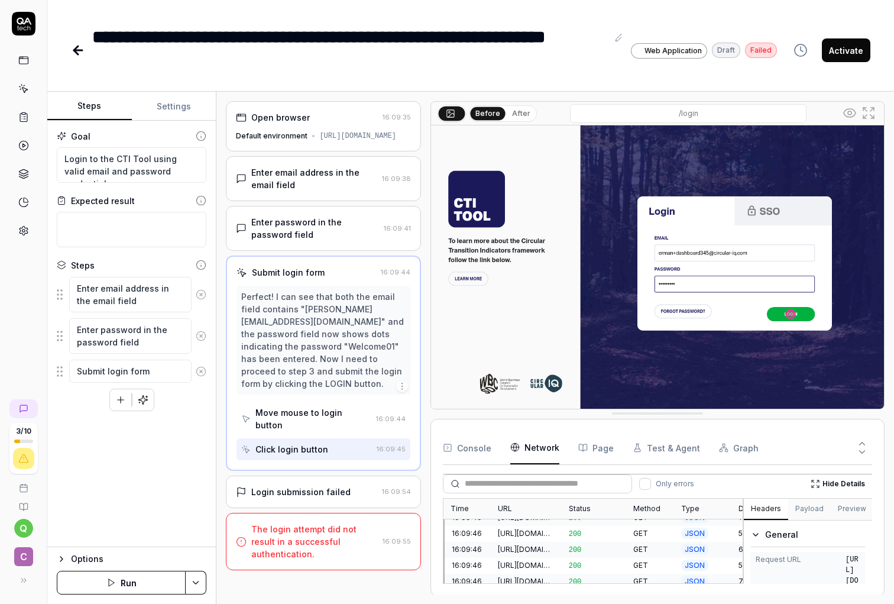
click at [565, 574] on div "200" at bounding box center [594, 582] width 64 height 16
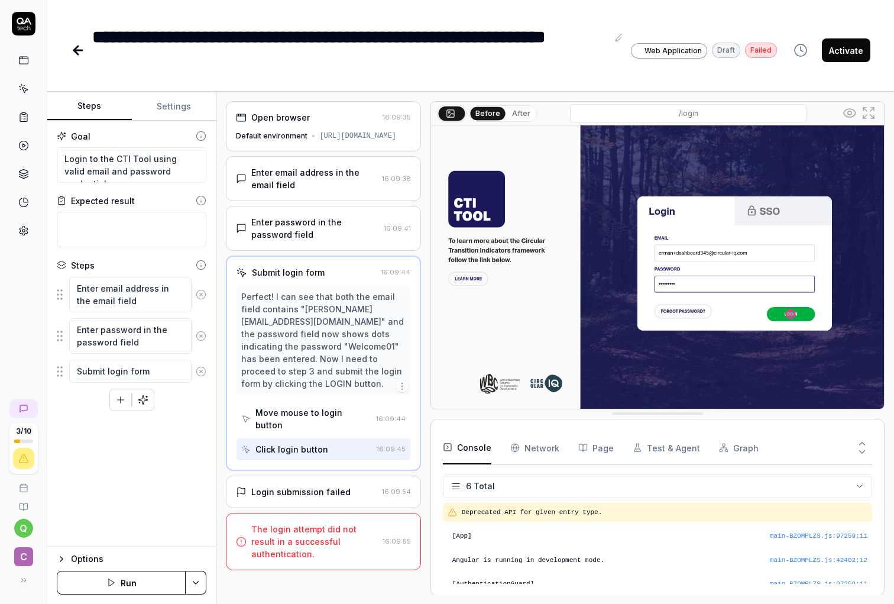
click at [473, 451] on button "Console" at bounding box center [467, 447] width 49 height 33
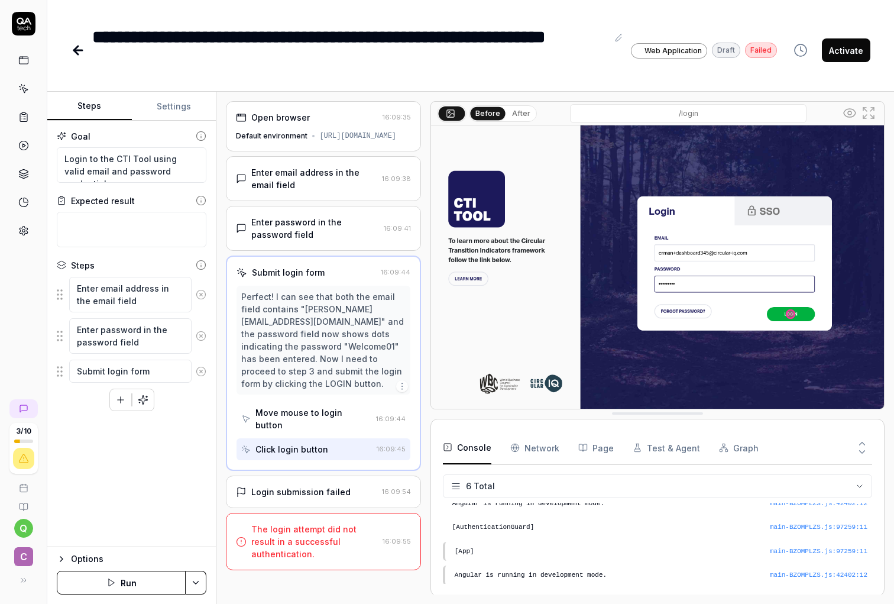
click at [317, 489] on div "Login submission failed" at bounding box center [300, 492] width 99 height 12
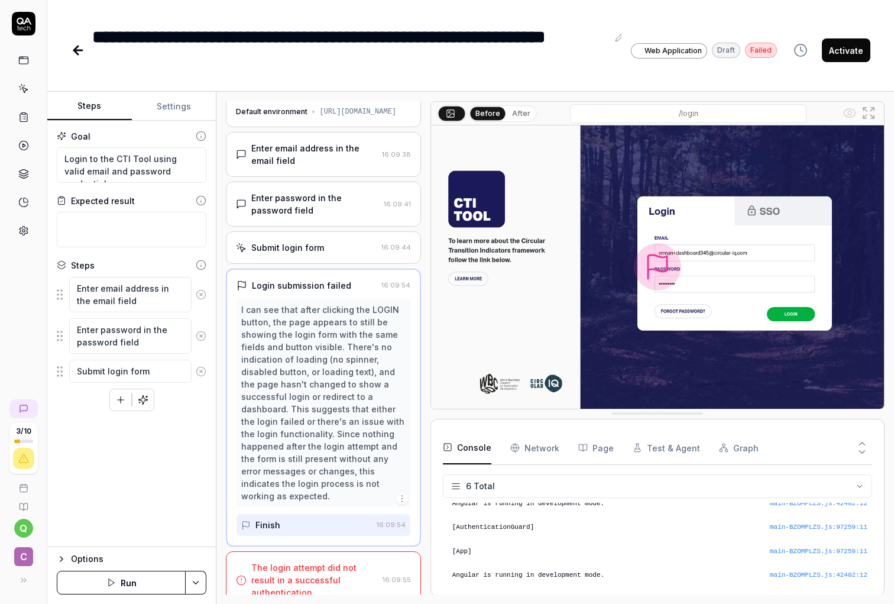
click at [314, 567] on div "The login attempt did not result in a successful authentication." at bounding box center [314, 579] width 126 height 37
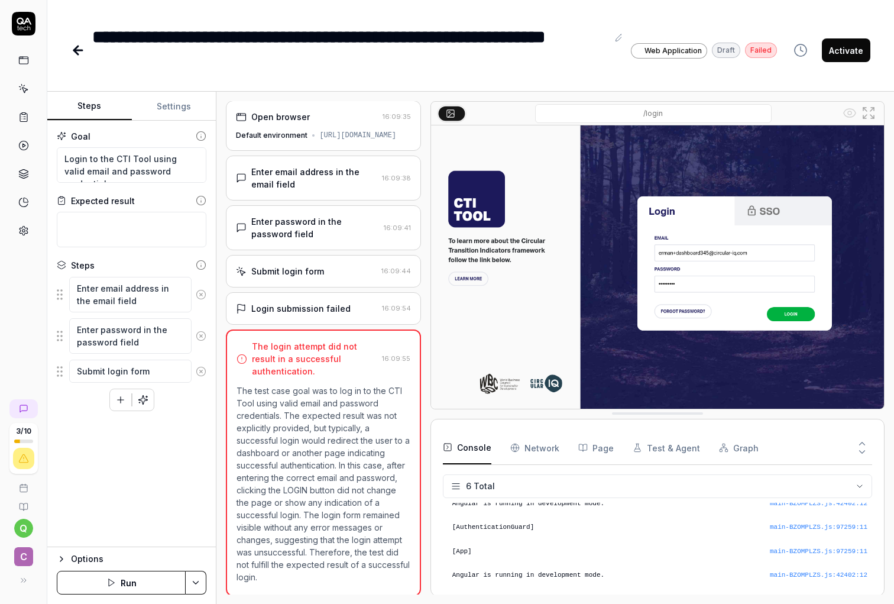
click at [128, 584] on button "Run" at bounding box center [121, 583] width 129 height 24
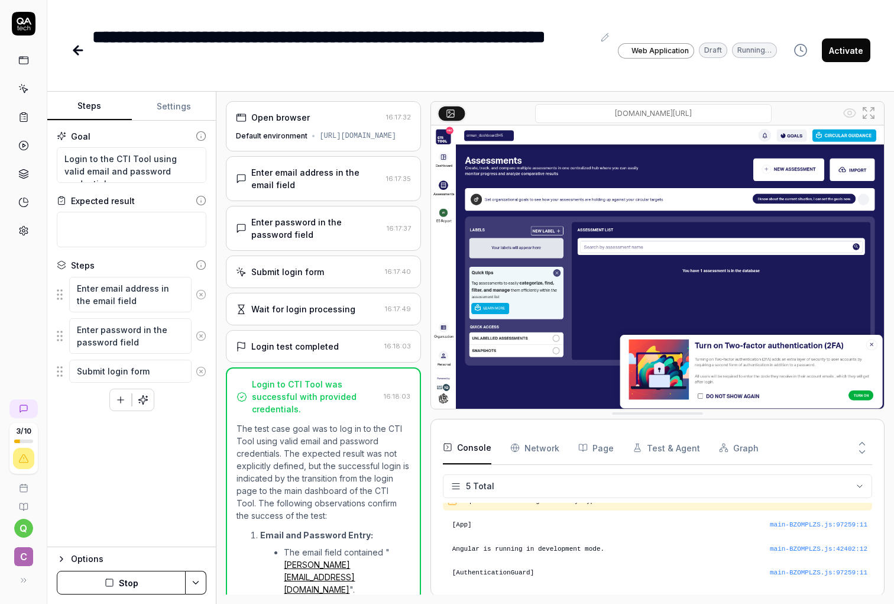
scroll to position [33, 0]
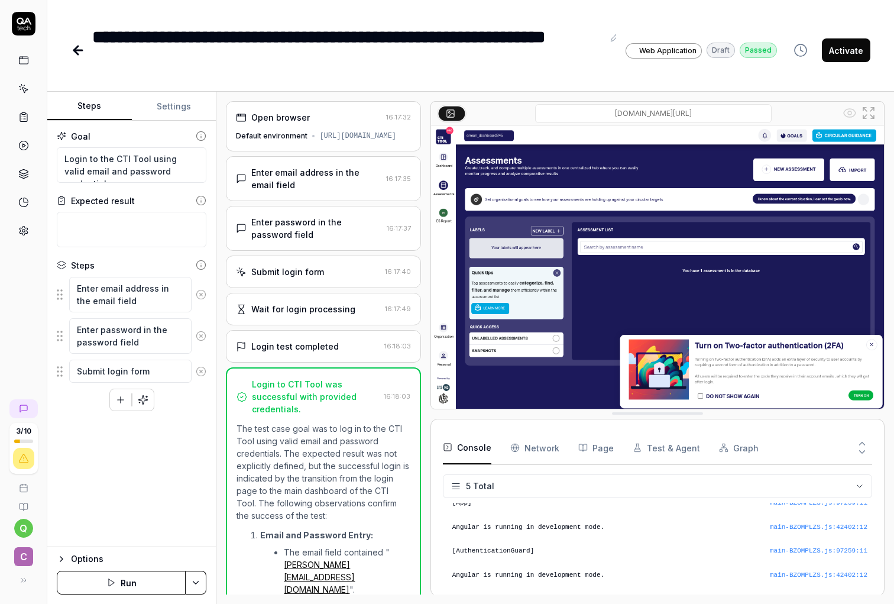
click at [19, 59] on rect at bounding box center [23, 60] width 9 height 7
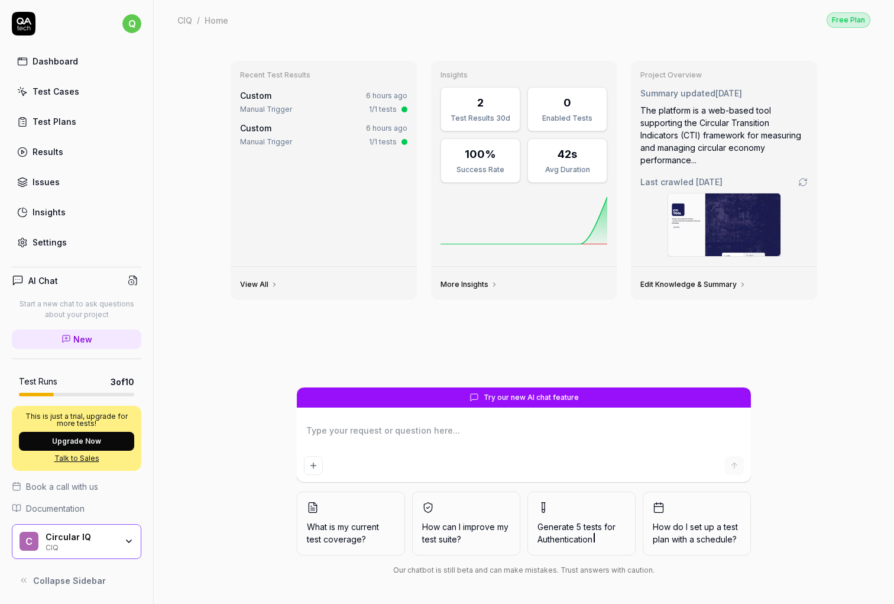
click at [64, 99] on link "Test Cases" at bounding box center [77, 91] width 130 height 23
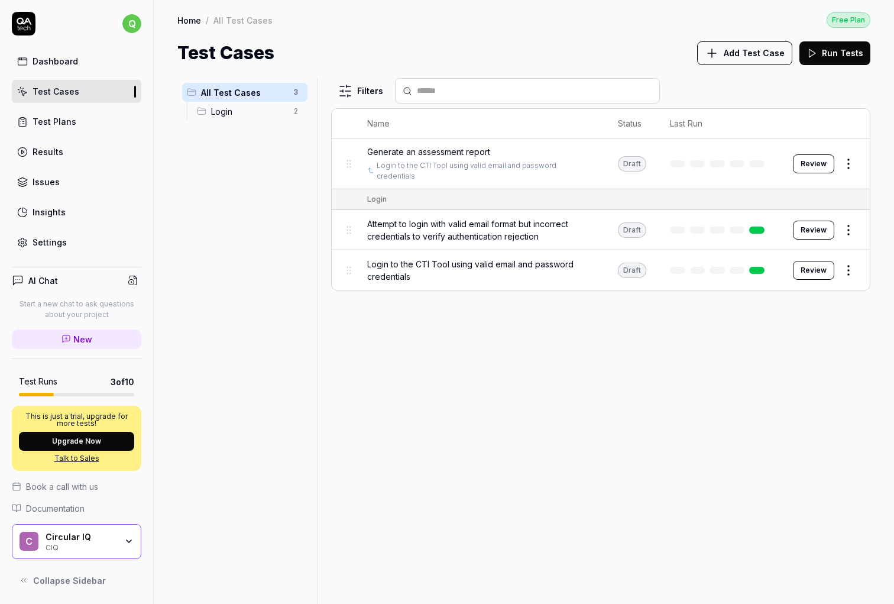
click at [489, 153] on span "Generate an assessment report" at bounding box center [428, 152] width 123 height 12
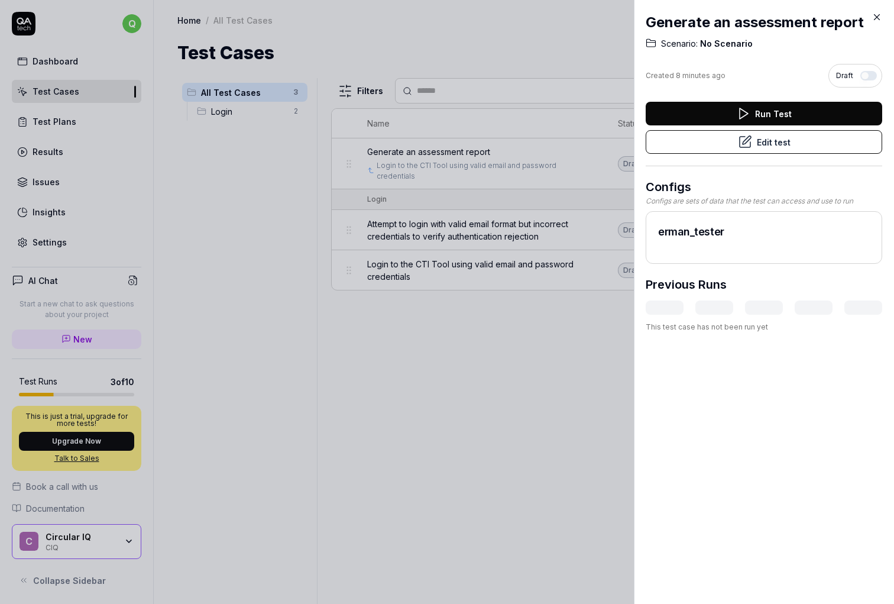
click at [777, 141] on button "Edit test" at bounding box center [764, 142] width 237 height 24
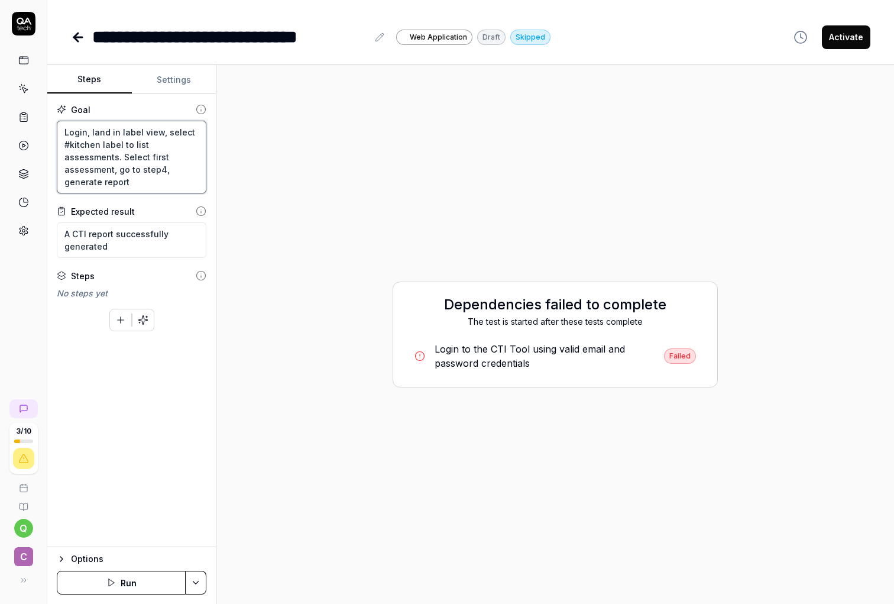
click at [174, 144] on textarea "Login, land in label view, select #kitchen label to list assessments. Select fi…" at bounding box center [132, 157] width 150 height 73
click at [161, 134] on textarea "Login, land in label view, select #kitchen label to list assessments. Select fi…" at bounding box center [132, 157] width 150 height 73
click at [107, 582] on button "Save & Run" at bounding box center [121, 583] width 129 height 24
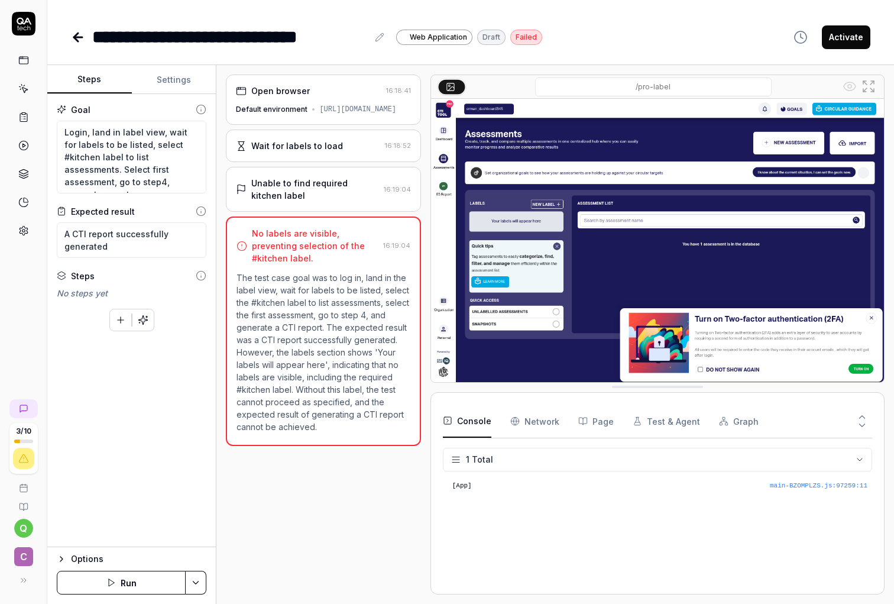
click at [190, 80] on button "Settings" at bounding box center [174, 80] width 85 height 28
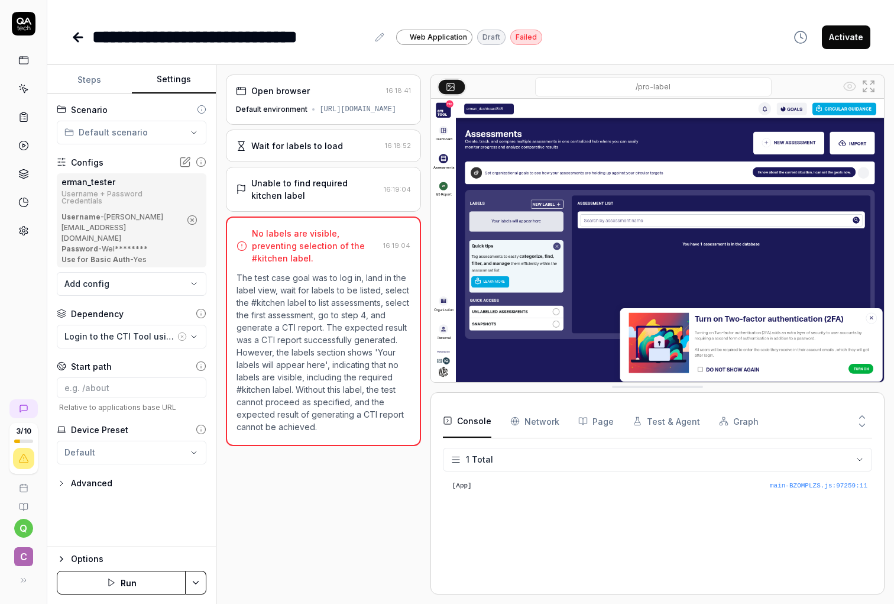
click at [101, 80] on button "Steps" at bounding box center [89, 80] width 85 height 28
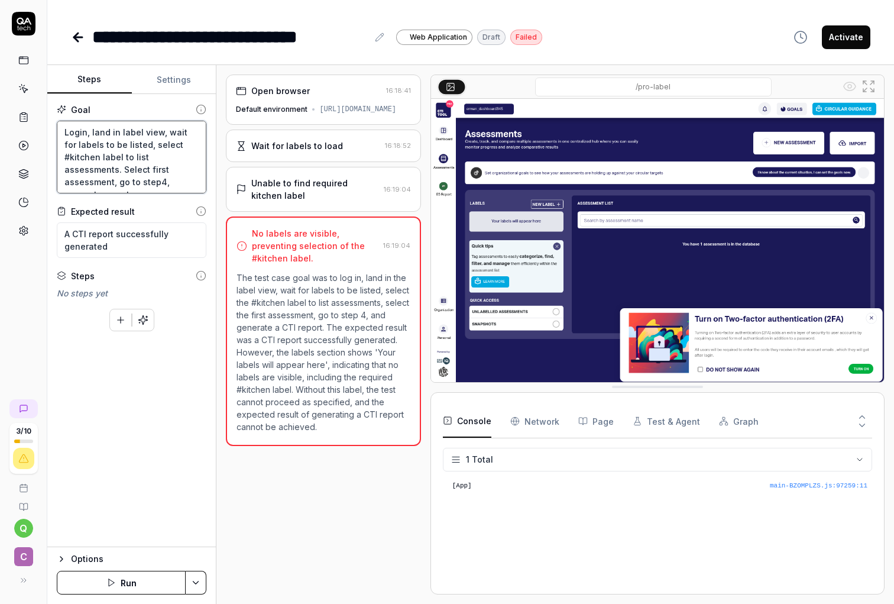
click at [110, 159] on textarea "Login, land in label view, wait for labels to be listed, select #kitchen label …" at bounding box center [132, 157] width 150 height 73
click at [135, 143] on textarea "Login, land in label view, wait for labels to be listed, select #kitchen label …" at bounding box center [132, 157] width 150 height 73
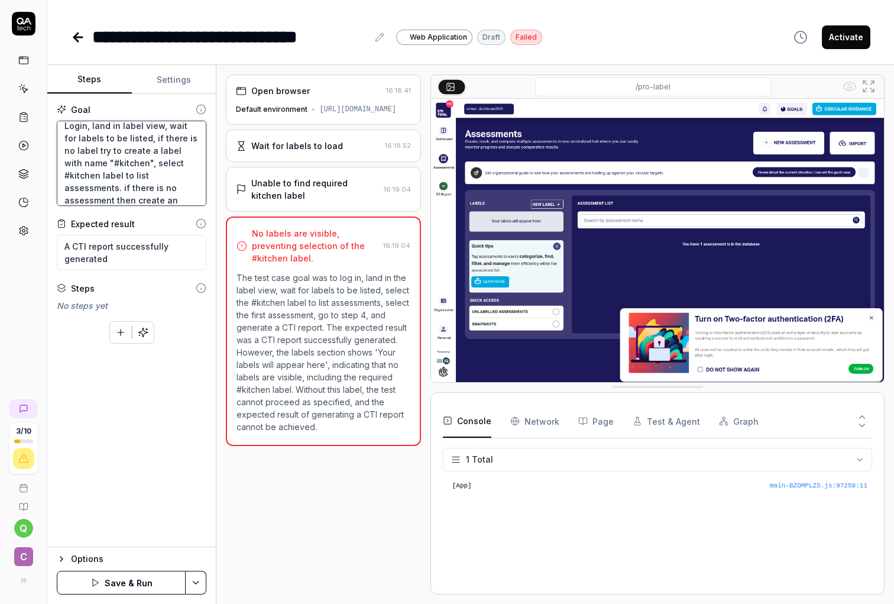
scroll to position [19, 0]
click at [117, 593] on button "Save & Run" at bounding box center [121, 583] width 129 height 24
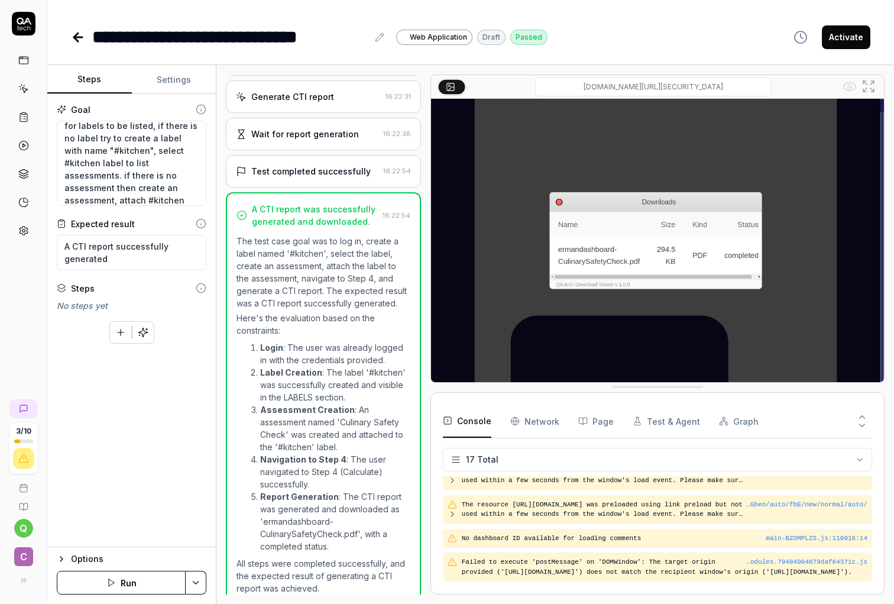
scroll to position [545, 0]
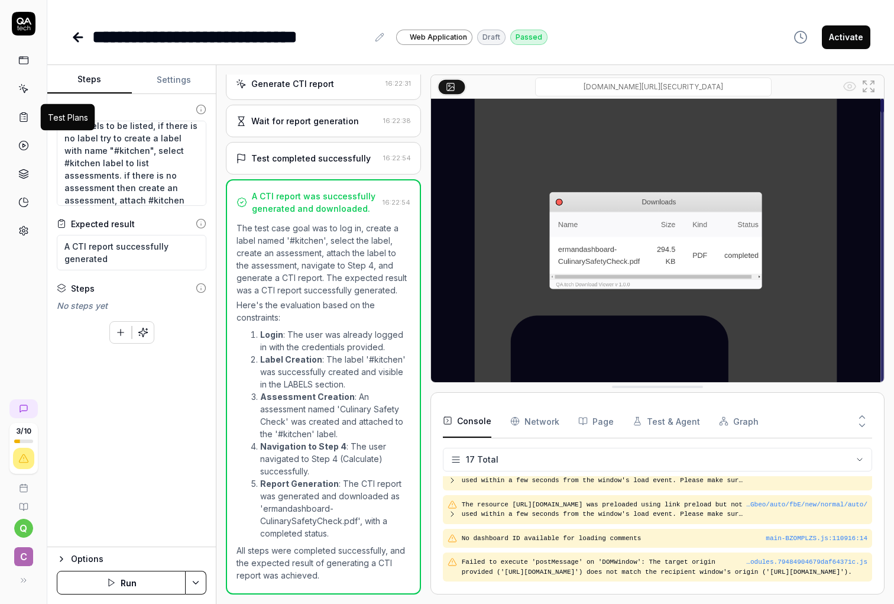
click at [20, 112] on icon at bounding box center [23, 117] width 11 height 11
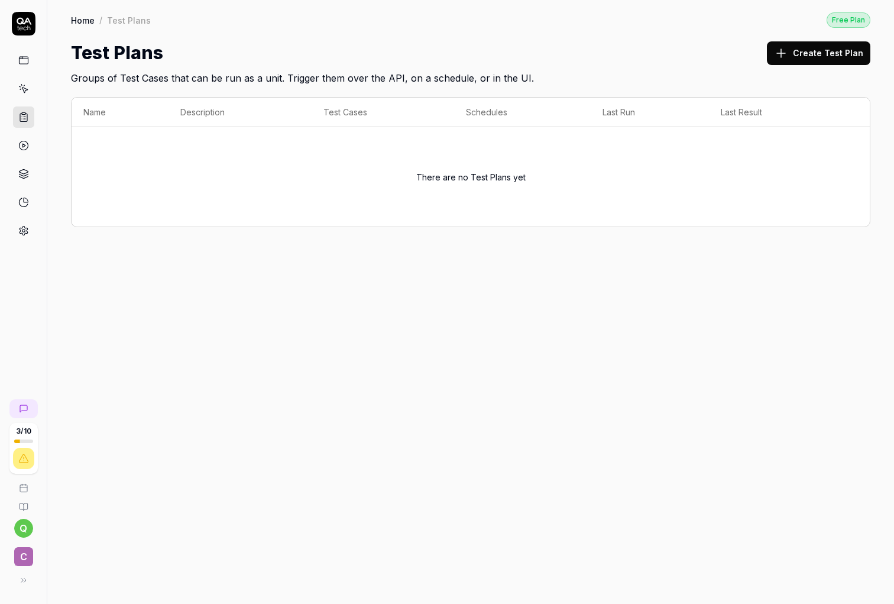
click at [25, 143] on icon at bounding box center [23, 145] width 11 height 11
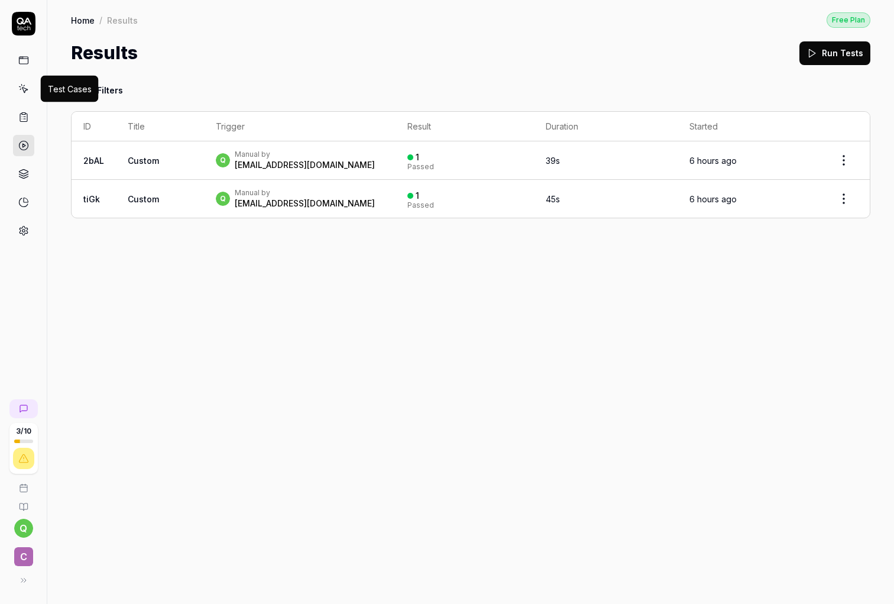
click at [25, 92] on icon at bounding box center [23, 88] width 11 height 11
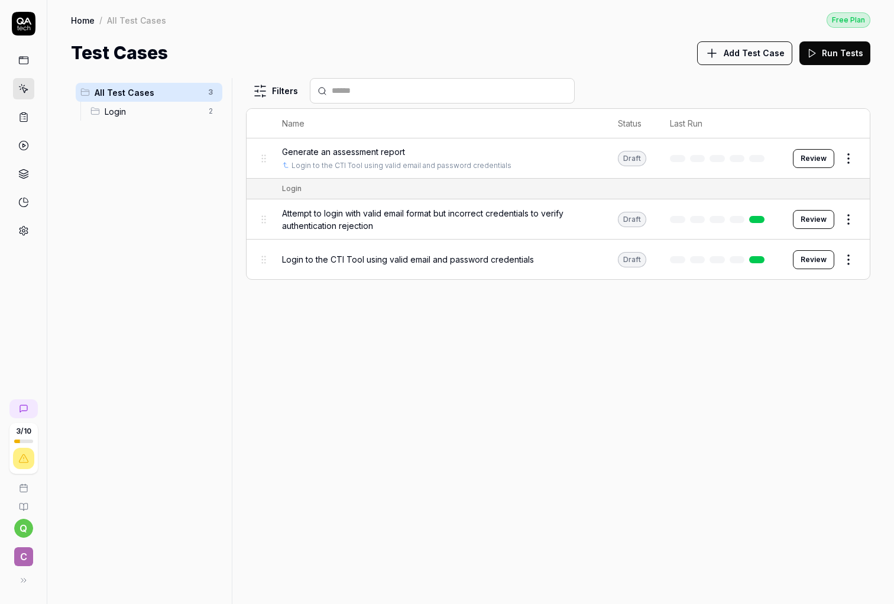
click at [852, 221] on html "3 / 10 q C Home / All Test Cases Free Plan Home / All Test Cases Free Plan Test…" at bounding box center [447, 302] width 894 height 604
click at [610, 211] on html "3 / 10 q C Home / All Test Cases Free Plan Home / All Test Cases Free Plan Test…" at bounding box center [447, 302] width 894 height 604
click at [845, 224] on html "3 / 10 q C Home / All Test Cases Free Plan Home / All Test Cases Free Plan Test…" at bounding box center [447, 302] width 894 height 604
click at [255, 212] on html "3 / 10 q C Home / All Test Cases Free Plan Home / All Test Cases Free Plan Test…" at bounding box center [447, 302] width 894 height 604
click at [628, 216] on div "Draft" at bounding box center [632, 219] width 28 height 15
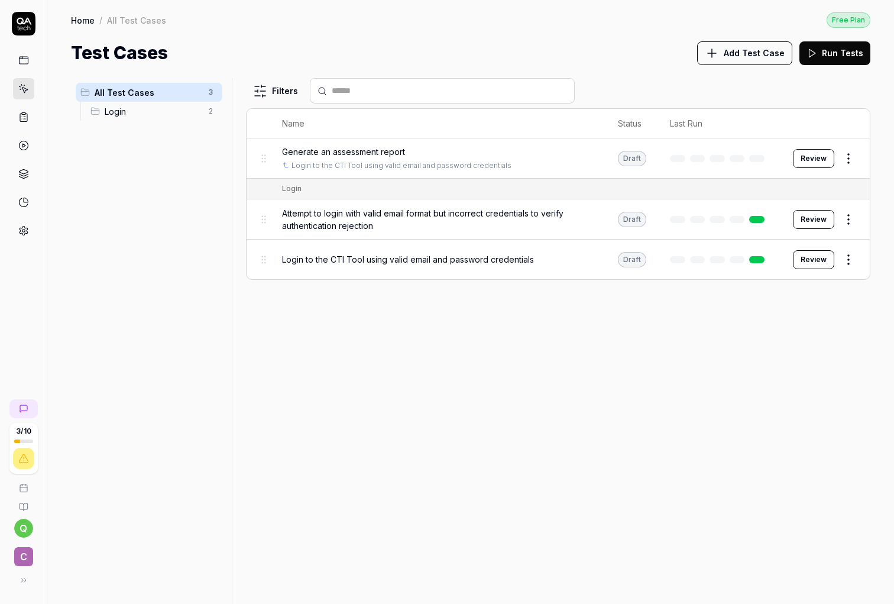
click at [848, 215] on html "3 / 10 q C Home / All Test Cases Free Plan Home / All Test Cases Free Plan Test…" at bounding box center [447, 302] width 894 height 604
click at [839, 426] on button "button" at bounding box center [840, 425] width 17 height 9
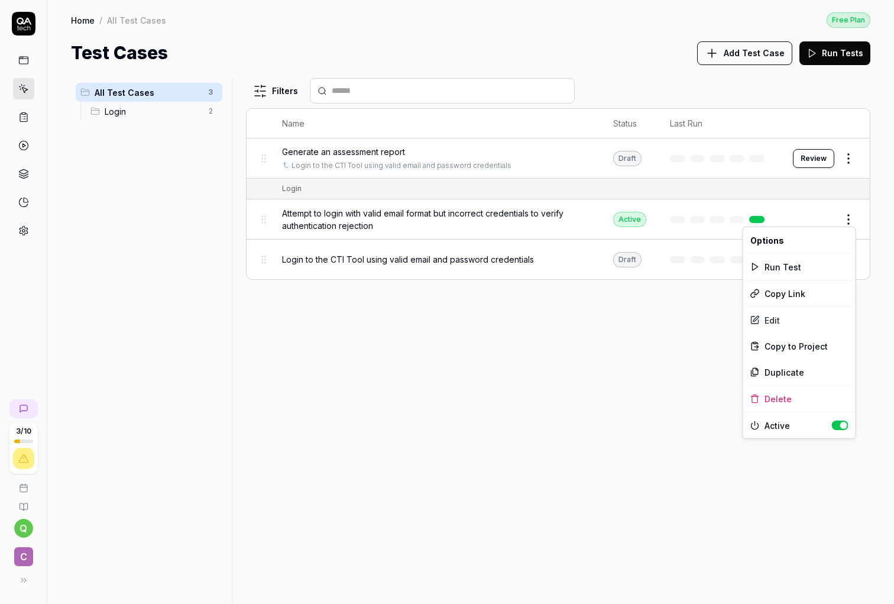
click at [686, 331] on html "3 / 10 q C Home / All Test Cases Free Plan Home / All Test Cases Free Plan Test…" at bounding box center [447, 302] width 894 height 604
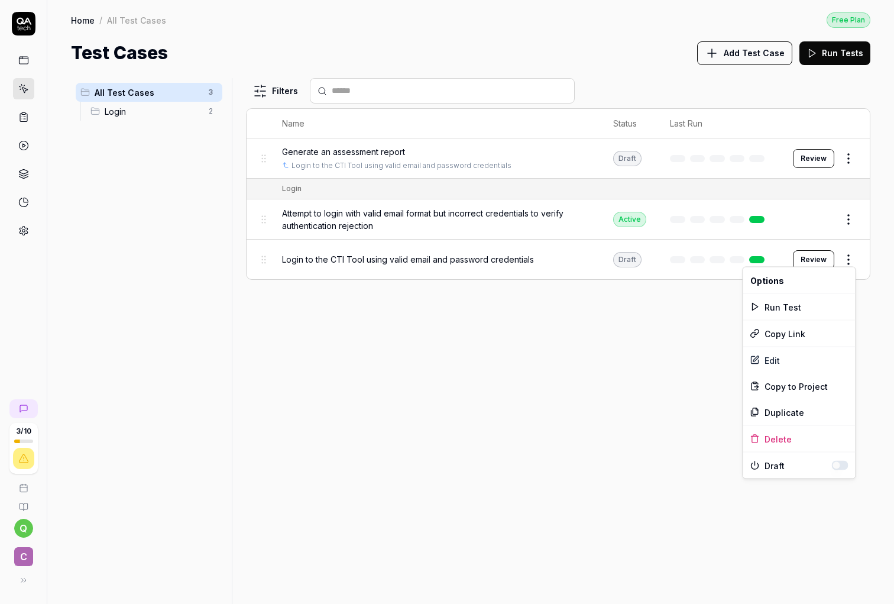
click at [852, 263] on html "3 / 10 q C Home / All Test Cases Free Plan Home / All Test Cases Free Plan Test…" at bounding box center [447, 302] width 894 height 604
click at [841, 466] on button "button" at bounding box center [840, 465] width 17 height 9
click at [849, 155] on html "3 / 10 q C Home / All Test Cases Free Plan Home / All Test Cases Free Plan Test…" at bounding box center [447, 302] width 894 height 604
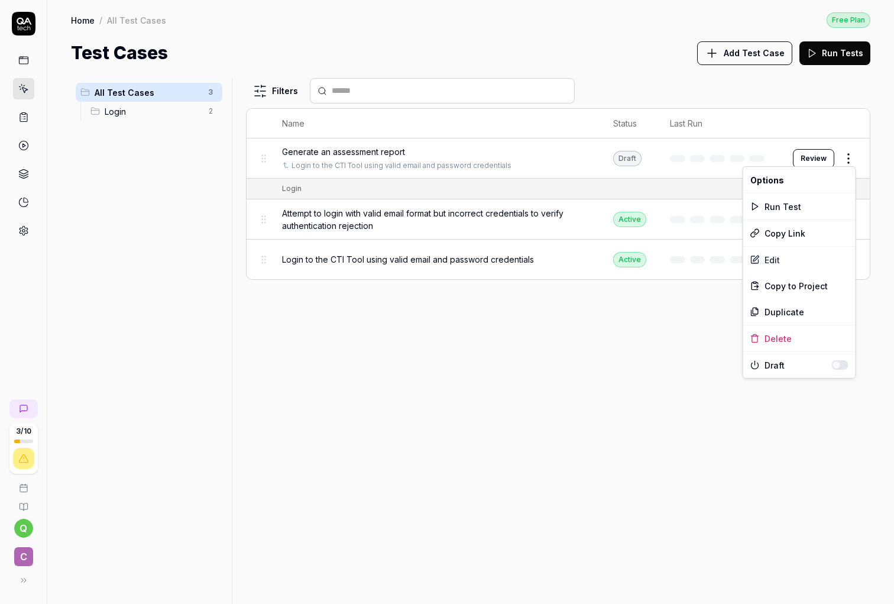
click at [848, 160] on html "3 / 10 q C Home / All Test Cases Free Plan Home / All Test Cases Free Plan Test…" at bounding box center [447, 302] width 894 height 604
click at [793, 213] on div "Run Test" at bounding box center [800, 206] width 112 height 26
click at [15, 141] on link at bounding box center [23, 145] width 21 height 21
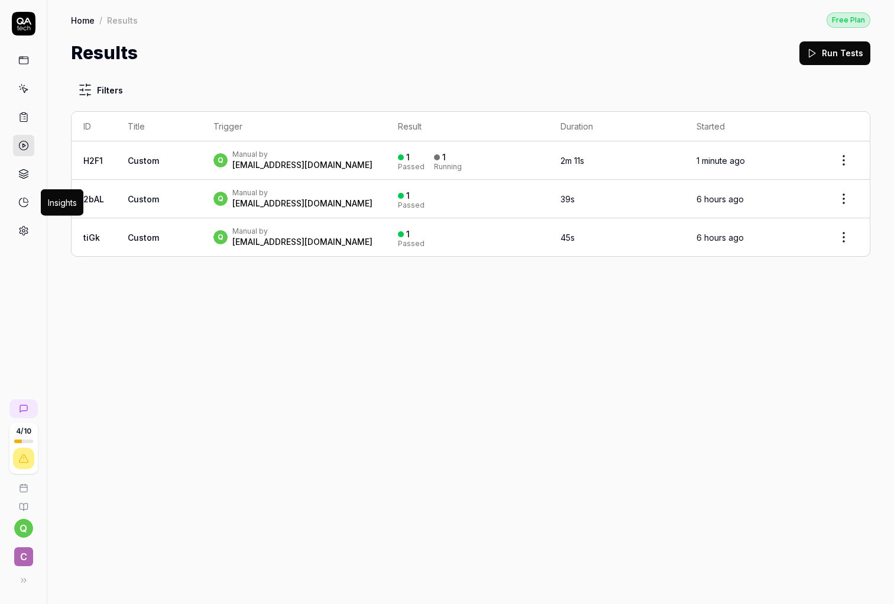
click at [21, 201] on icon at bounding box center [23, 202] width 11 height 11
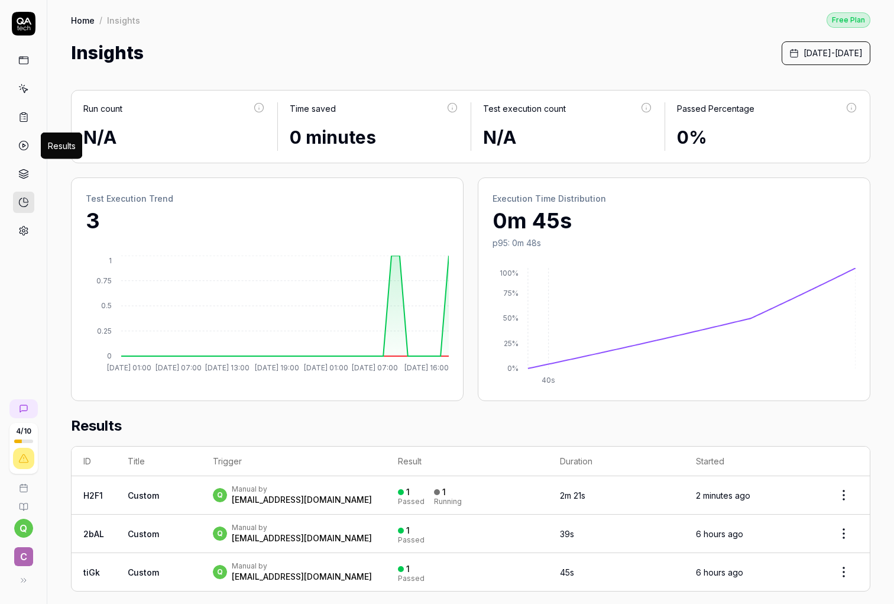
click at [24, 150] on icon at bounding box center [23, 145] width 11 height 11
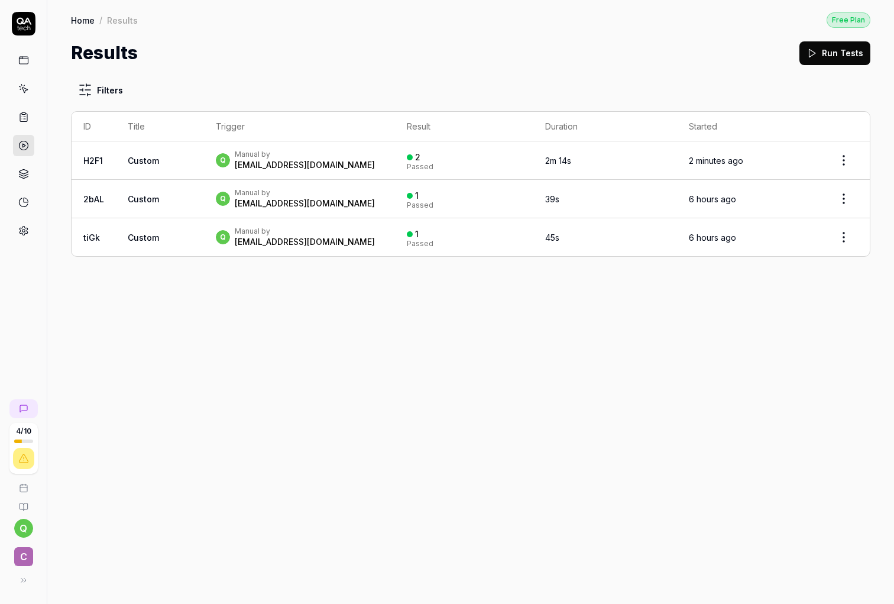
click at [19, 91] on icon at bounding box center [23, 88] width 11 height 11
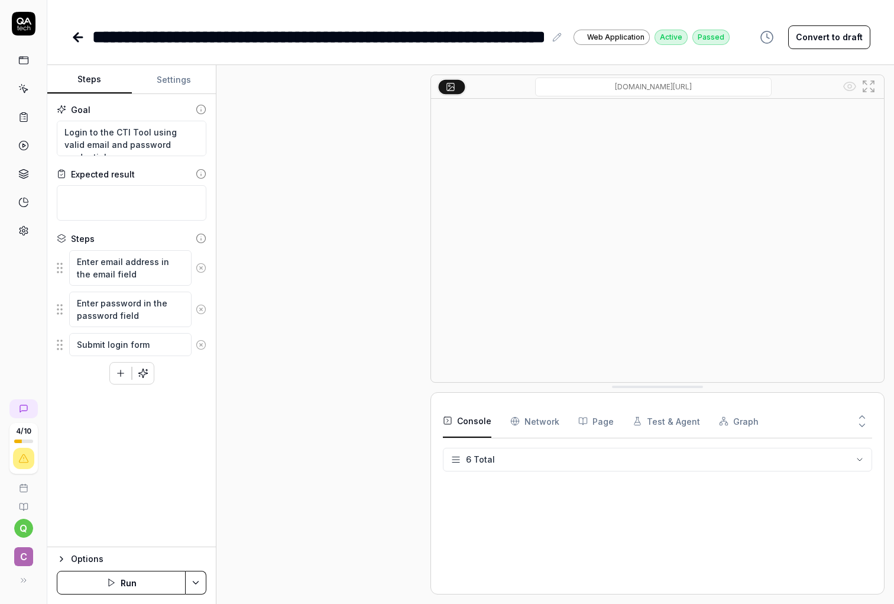
type textarea "*"
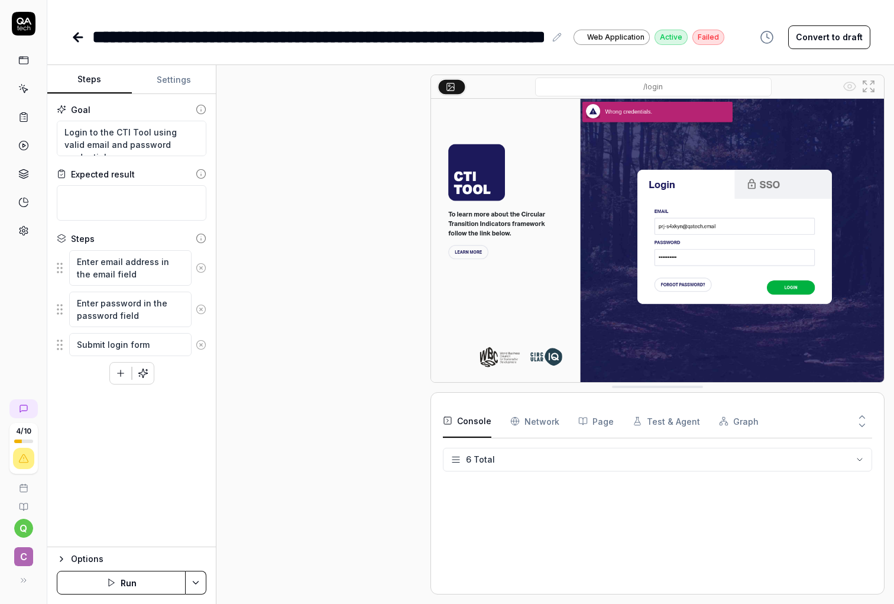
type textarea "*"
